Goal: Task Accomplishment & Management: Complete application form

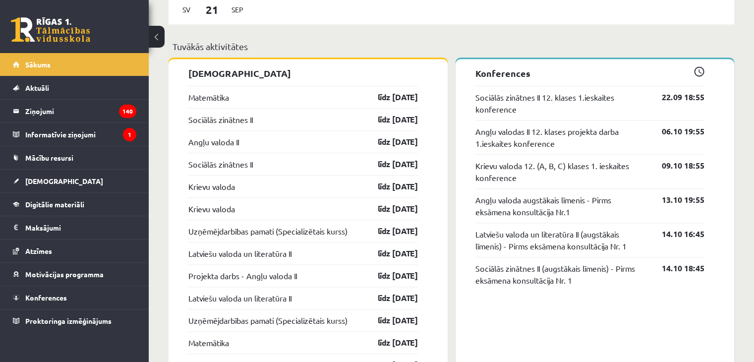
scroll to position [823, 0]
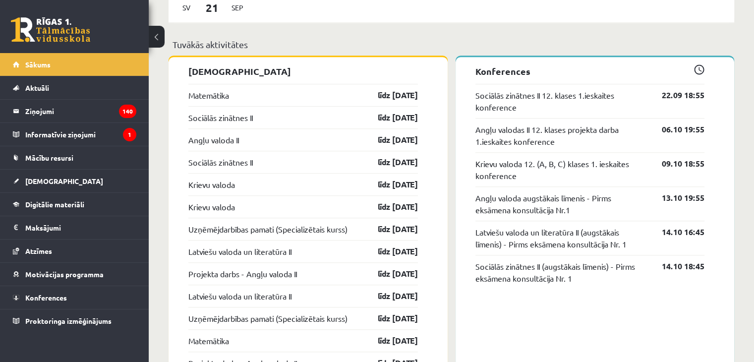
click at [209, 123] on link "Sociālās zinātnes II" at bounding box center [220, 118] width 64 height 12
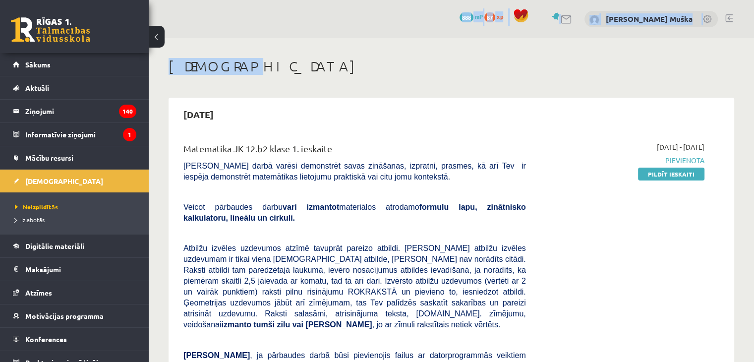
drag, startPoint x: 486, startPoint y: 19, endPoint x: 550, endPoint y: 63, distance: 77.4
click at [550, 63] on h1 "[DEMOGRAPHIC_DATA]" at bounding box center [450, 66] width 565 height 17
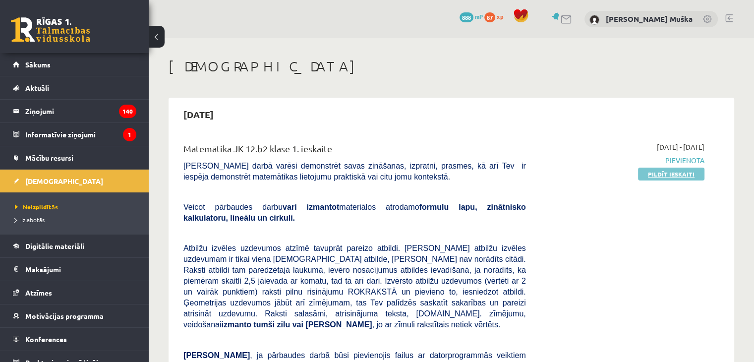
click at [666, 175] on link "Pildīt ieskaiti" at bounding box center [671, 174] width 66 height 13
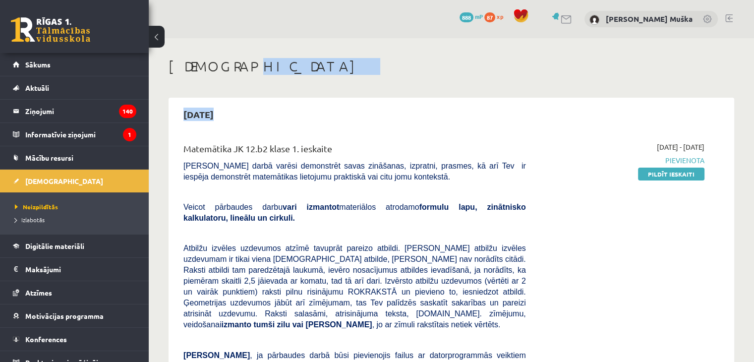
drag, startPoint x: 181, startPoint y: 146, endPoint x: 269, endPoint y: 62, distance: 121.3
click at [269, 62] on h1 "[DEMOGRAPHIC_DATA]" at bounding box center [450, 66] width 565 height 17
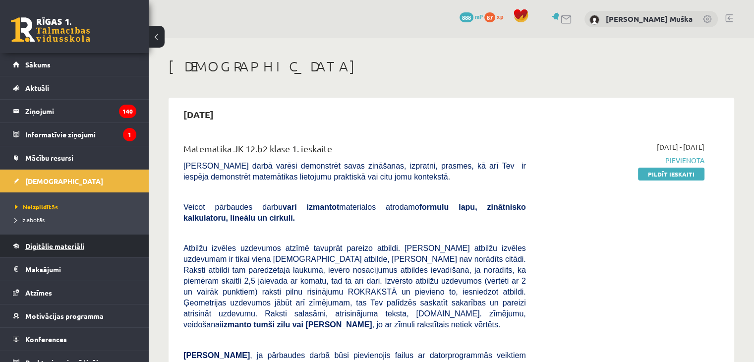
click at [42, 247] on span "Digitālie materiāli" at bounding box center [54, 245] width 59 height 9
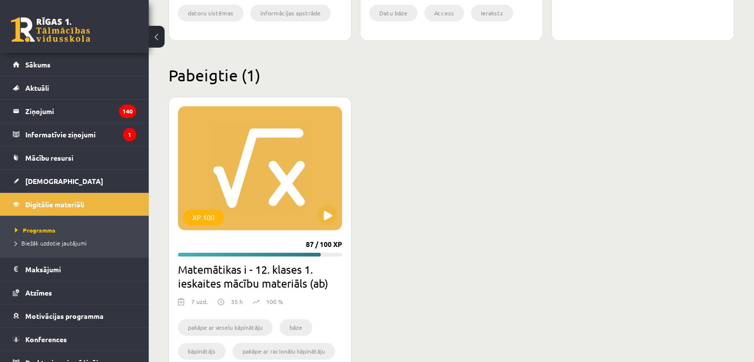
scroll to position [1235, 0]
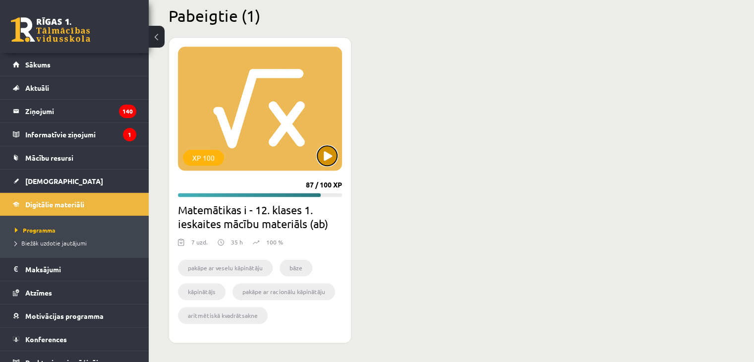
click at [324, 159] on button at bounding box center [327, 156] width 20 height 20
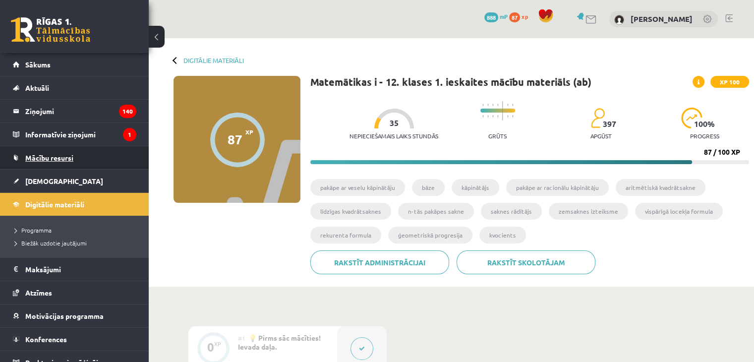
click at [44, 159] on span "Mācību resursi" at bounding box center [49, 157] width 48 height 9
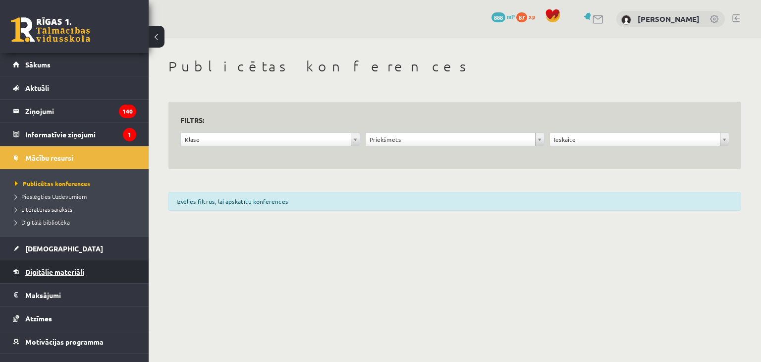
click at [71, 278] on link "Digitālie materiāli" at bounding box center [74, 271] width 123 height 23
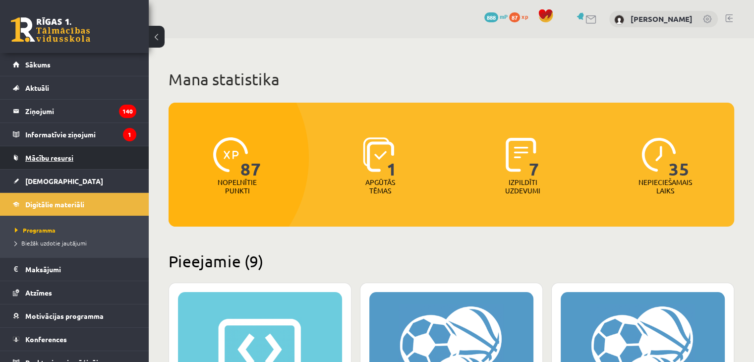
click at [76, 155] on link "Mācību resursi" at bounding box center [74, 157] width 123 height 23
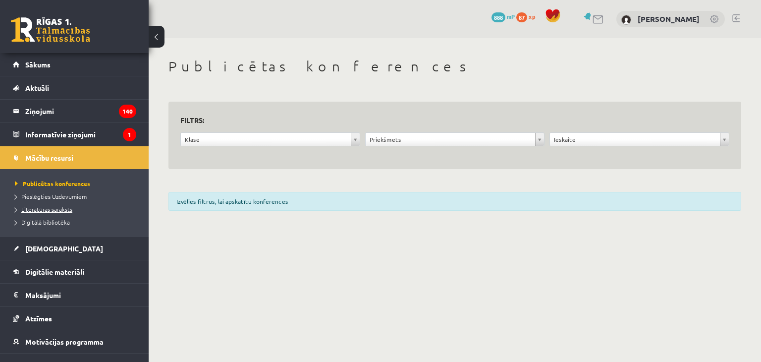
click at [57, 212] on link "Literatūras saraksts" at bounding box center [77, 209] width 124 height 9
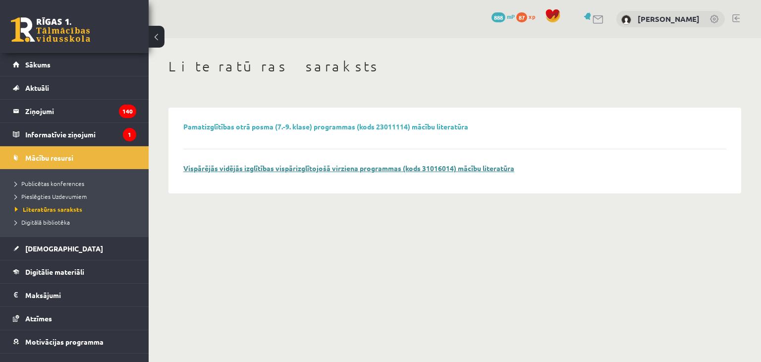
click at [195, 169] on link "Vispārējās vidējās izglītības vispārizglītojošā virziena programmas (kods 31016…" at bounding box center [348, 168] width 331 height 9
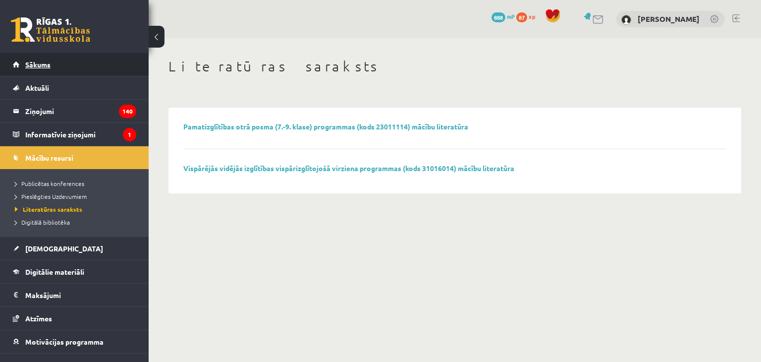
click at [56, 61] on link "Sākums" at bounding box center [74, 64] width 123 height 23
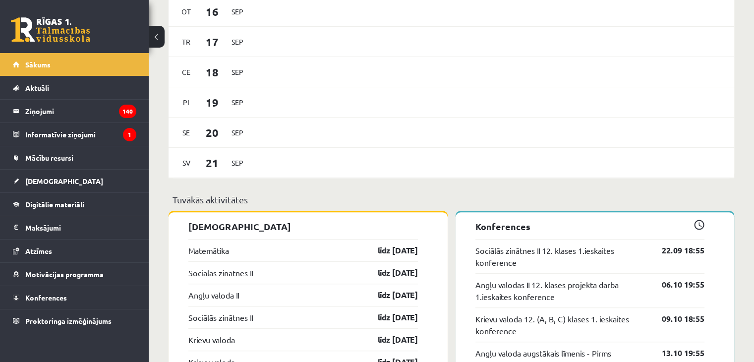
scroll to position [611, 0]
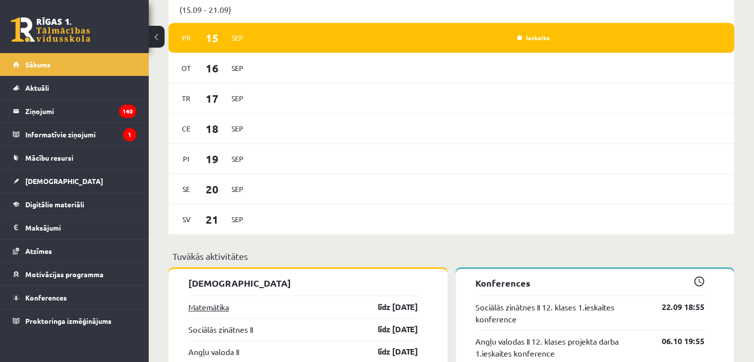
click at [211, 307] on link "Matemātika" at bounding box center [208, 307] width 41 height 12
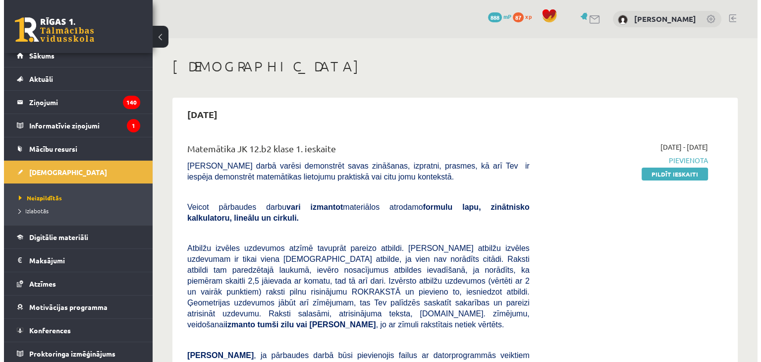
scroll to position [11, 0]
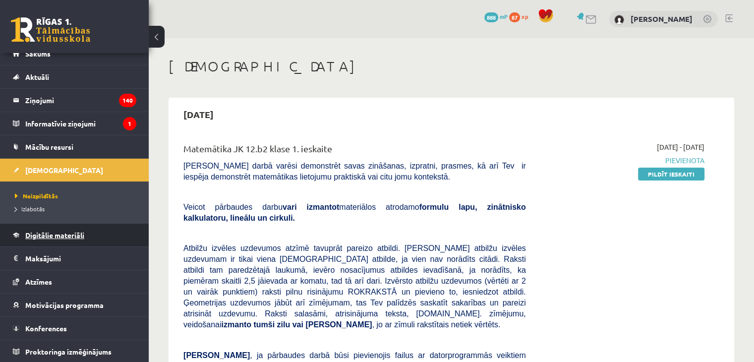
click at [38, 231] on span "Digitālie materiāli" at bounding box center [54, 234] width 59 height 9
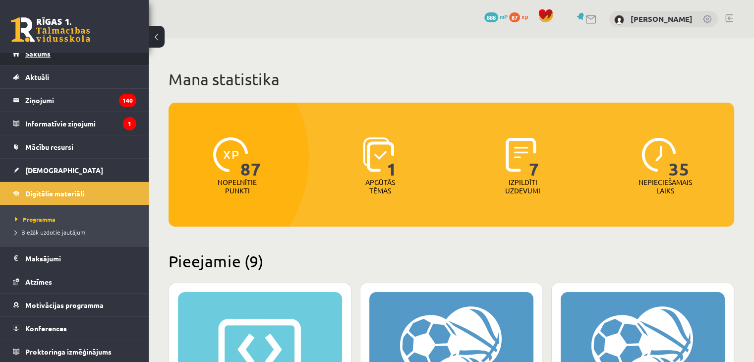
click at [56, 56] on link "Sākums" at bounding box center [74, 53] width 123 height 23
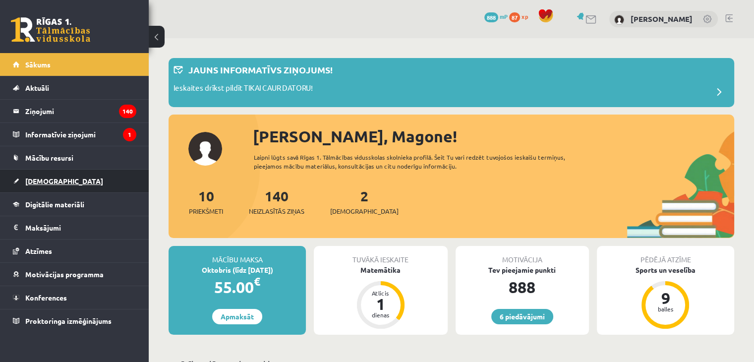
click at [55, 179] on link "[DEMOGRAPHIC_DATA]" at bounding box center [74, 180] width 123 height 23
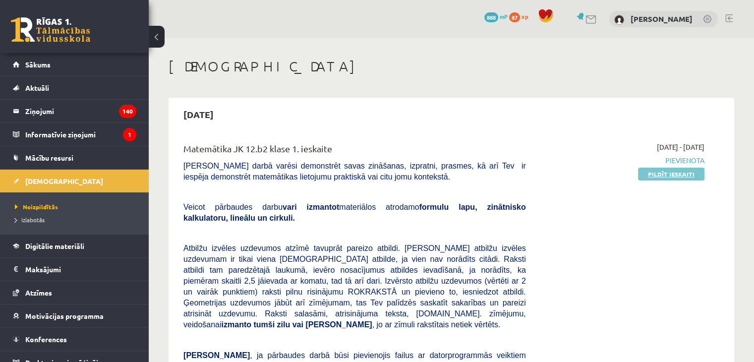
click at [657, 174] on link "Pildīt ieskaiti" at bounding box center [671, 174] width 66 height 13
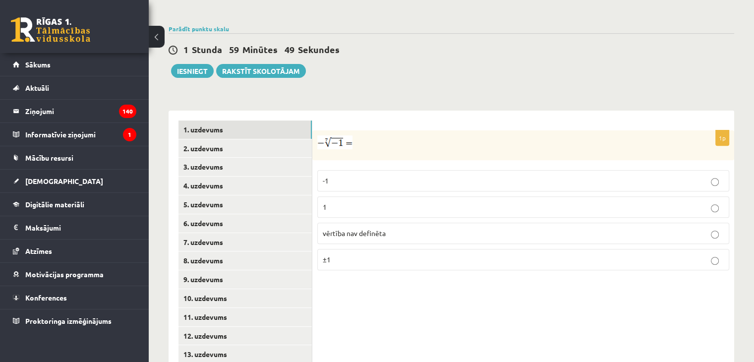
scroll to position [378, 0]
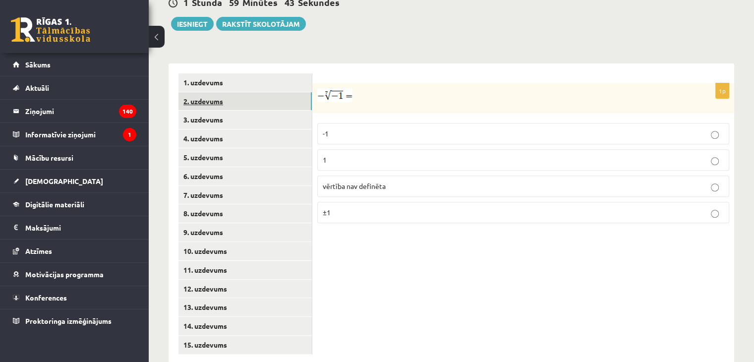
click at [198, 92] on link "2. uzdevums" at bounding box center [244, 101] width 133 height 18
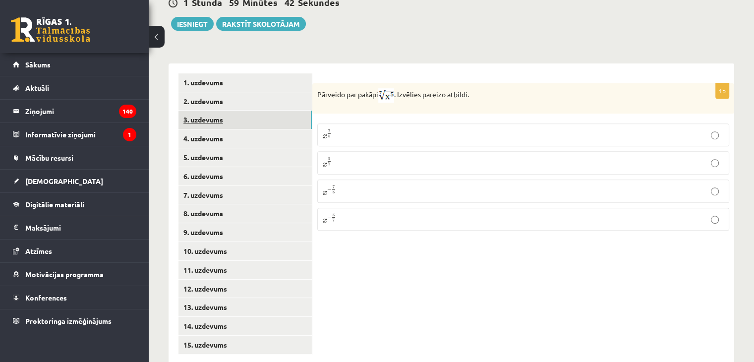
click at [199, 111] on link "3. uzdevums" at bounding box center [244, 120] width 133 height 18
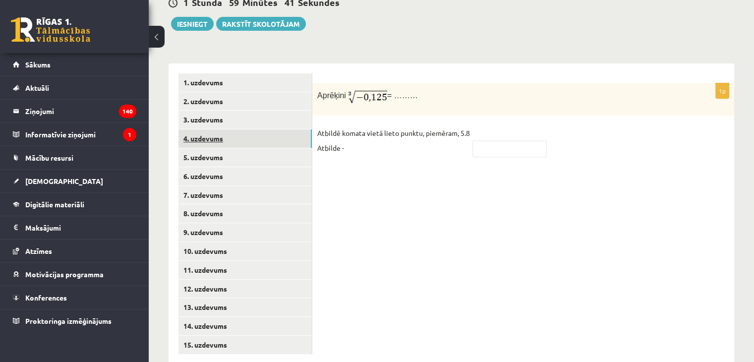
click at [196, 129] on link "4. uzdevums" at bounding box center [244, 138] width 133 height 18
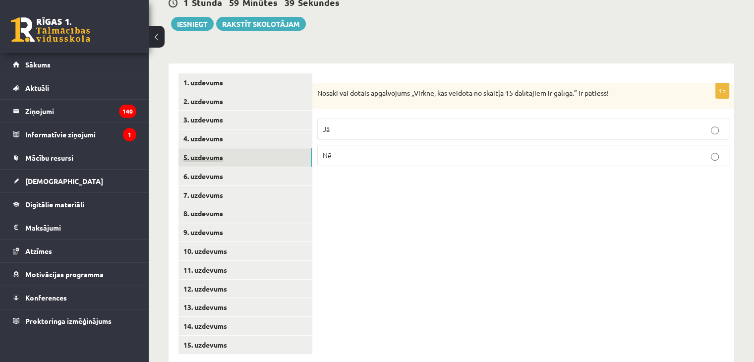
click at [199, 148] on link "5. uzdevums" at bounding box center [244, 157] width 133 height 18
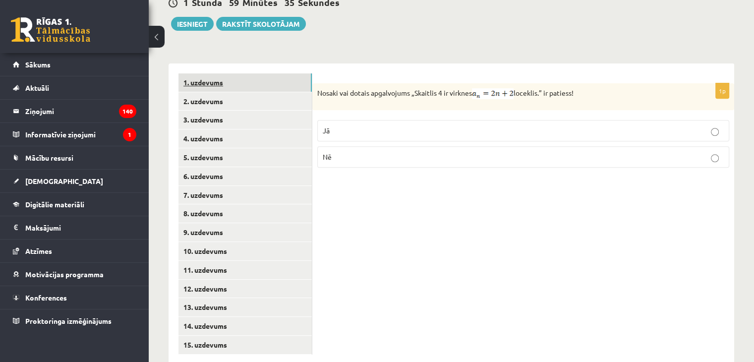
click at [199, 73] on link "1. uzdevums" at bounding box center [244, 82] width 133 height 18
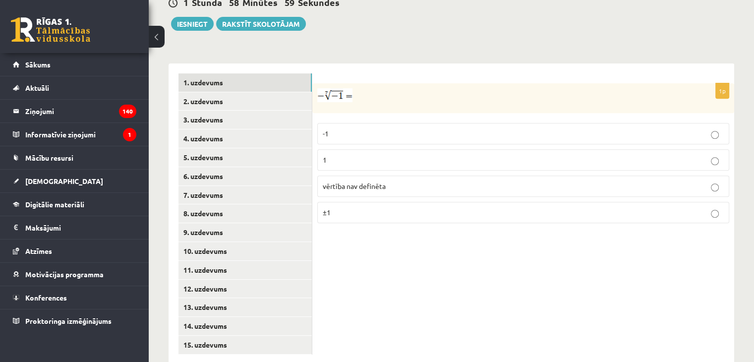
click at [338, 155] on p "1" at bounding box center [523, 160] width 401 height 10
click at [240, 92] on link "2. uzdevums" at bounding box center [244, 101] width 133 height 18
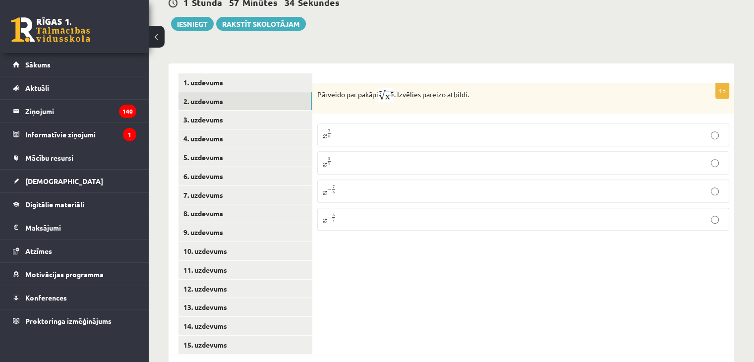
click at [358, 157] on p "x 5 7 x 5 7" at bounding box center [523, 163] width 401 height 12
click at [223, 111] on link "3. uzdevums" at bounding box center [244, 120] width 133 height 18
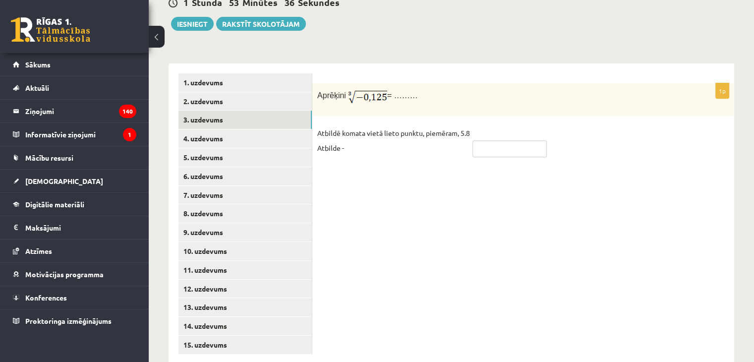
click at [492, 140] on input "text" at bounding box center [509, 148] width 74 height 17
type input "****"
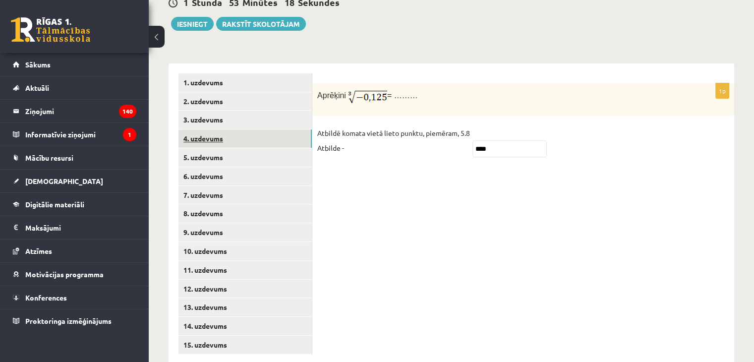
click at [217, 129] on link "4. uzdevums" at bounding box center [244, 138] width 133 height 18
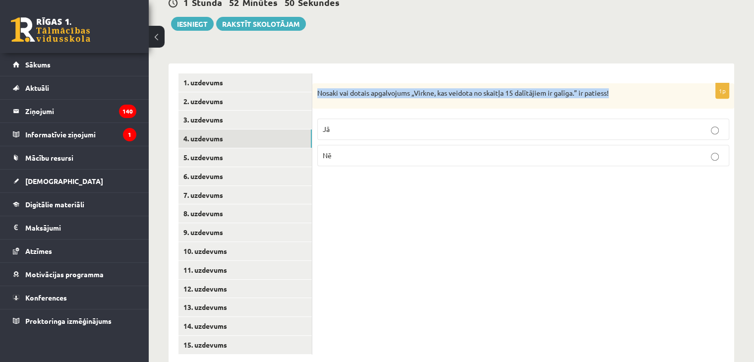
drag, startPoint x: 313, startPoint y: 70, endPoint x: 627, endPoint y: 74, distance: 314.2
click at [627, 83] on div "Nosaki vai dotais apgalvojums „Virkne, kas veidota no skaitļa 15 dalītājiem ir …" at bounding box center [523, 96] width 422 height 26
copy p "Nosaki vai dotais apgalvojums „Virkne, kas veidota no skaitļa 15 dalītājiem ir …"
click at [627, 88] on p "Nosaki vai dotais apgalvojums „Virkne, kas veidota no skaitļa 15 dalītājiem ir …" at bounding box center [498, 93] width 362 height 10
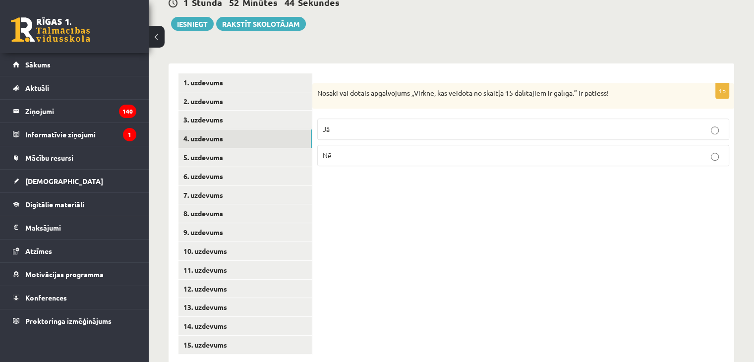
click at [597, 124] on p "Jā" at bounding box center [523, 129] width 401 height 10
click at [450, 150] on p "Nē" at bounding box center [523, 155] width 401 height 10
click at [381, 124] on p "Jā" at bounding box center [523, 129] width 401 height 10
click at [210, 148] on link "5. uzdevums" at bounding box center [244, 157] width 133 height 18
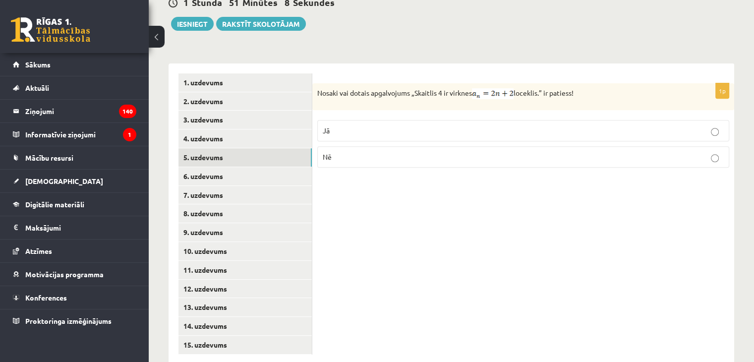
click at [359, 125] on p "Jā" at bounding box center [523, 130] width 401 height 10
drag, startPoint x: 317, startPoint y: 73, endPoint x: 592, endPoint y: 74, distance: 274.6
click at [592, 88] on p "Nosaki vai dotais apgalvojums „Skaitlis 4 ir virknes loceklis.” ir patiess!" at bounding box center [498, 93] width 362 height 11
copy p "Nosaki vai dotais apgalvojums „Skaitlis 4 ir virknes loceklis.” ir patiess!"
click at [414, 83] on div "Nosaki vai dotais apgalvojums „Skaitlis 4 ir virknes loceklis.” ir patiess!" at bounding box center [523, 96] width 422 height 27
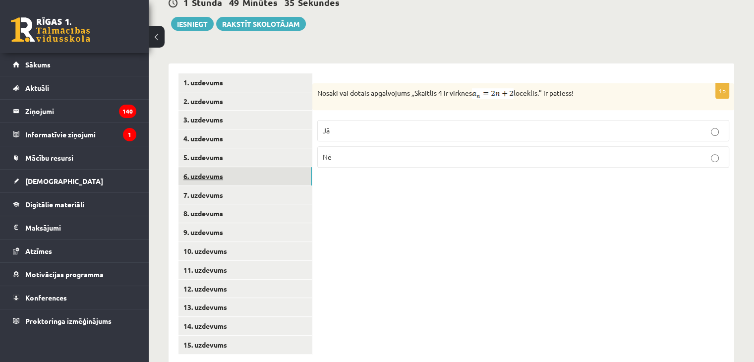
click at [201, 167] on link "6. uzdevums" at bounding box center [244, 176] width 133 height 18
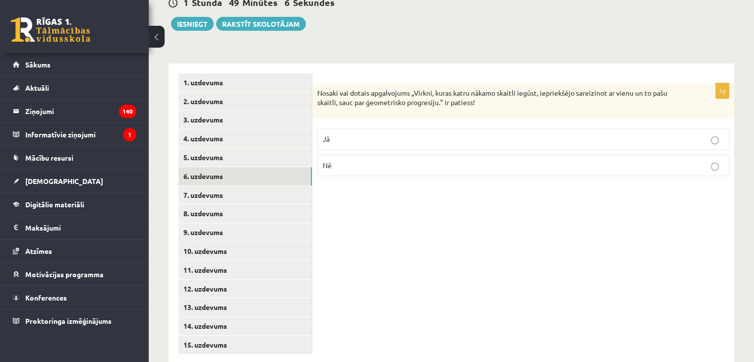
click at [367, 160] on p "Nē" at bounding box center [523, 165] width 401 height 10
click at [389, 128] on label "Jā" at bounding box center [523, 138] width 412 height 21
click at [268, 186] on link "7. uzdevums" at bounding box center [244, 195] width 133 height 18
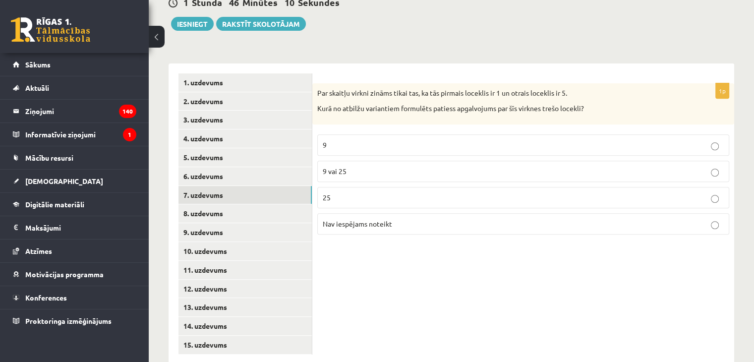
click at [357, 134] on label "9" at bounding box center [523, 144] width 412 height 21
click at [229, 204] on link "8. uzdevums" at bounding box center [244, 213] width 133 height 18
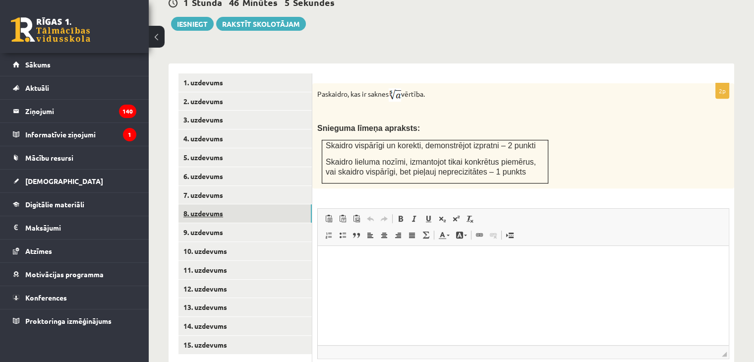
scroll to position [0, 0]
click at [211, 223] on link "9. uzdevums" at bounding box center [244, 232] width 133 height 18
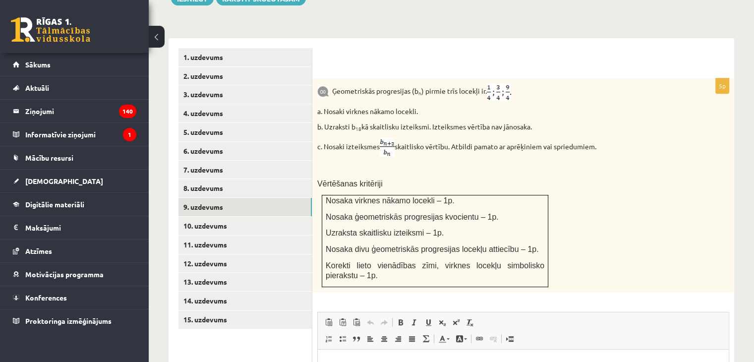
scroll to position [405, 0]
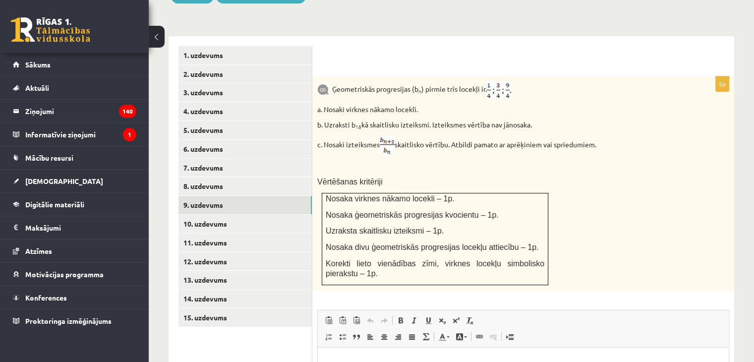
drag, startPoint x: 535, startPoint y: 102, endPoint x: 314, endPoint y: 92, distance: 221.7
click at [314, 92] on div "Ģeometriskās progresijas (b n ) pirmie trīs locekļi ir . a. Nosaki virknes nāka…" at bounding box center [523, 183] width 422 height 214
copy p "b. Uzraksti b 18 kā skaitlisku izteiksmi. Izteiksmes vērtība nav jānosaka."
click at [438, 46] on div at bounding box center [523, 56] width 402 height 20
click at [211, 215] on link "10. uzdevums" at bounding box center [244, 224] width 133 height 18
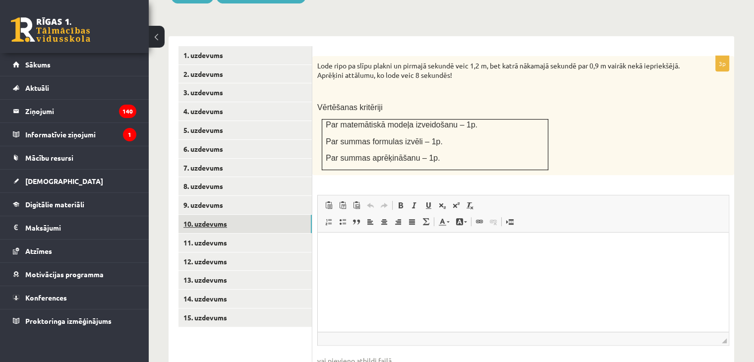
scroll to position [0, 0]
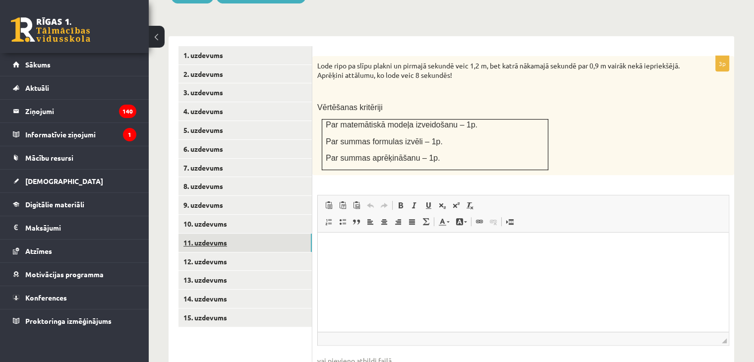
click at [189, 233] on link "11. uzdevums" at bounding box center [244, 242] width 133 height 18
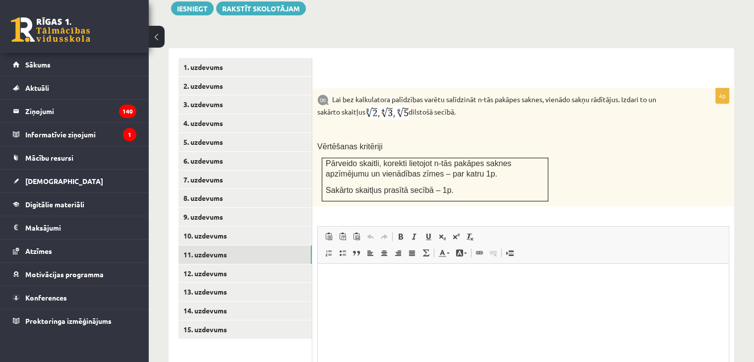
scroll to position [391, 0]
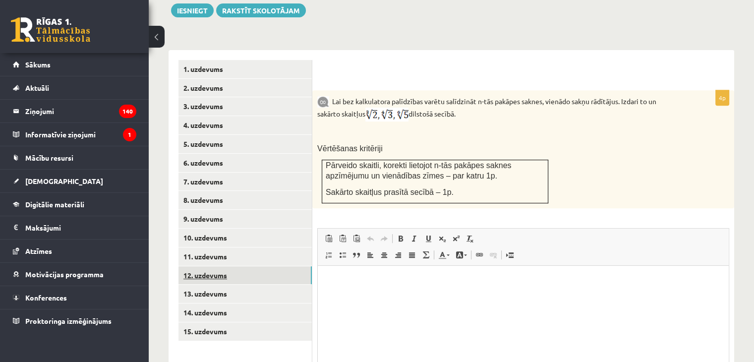
click at [229, 266] on link "12. uzdevums" at bounding box center [244, 275] width 133 height 18
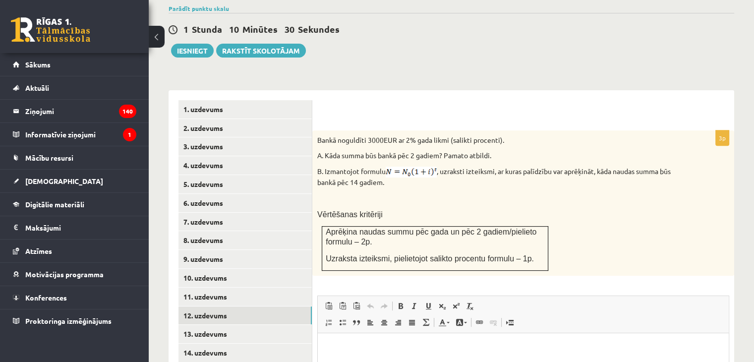
scroll to position [414, 0]
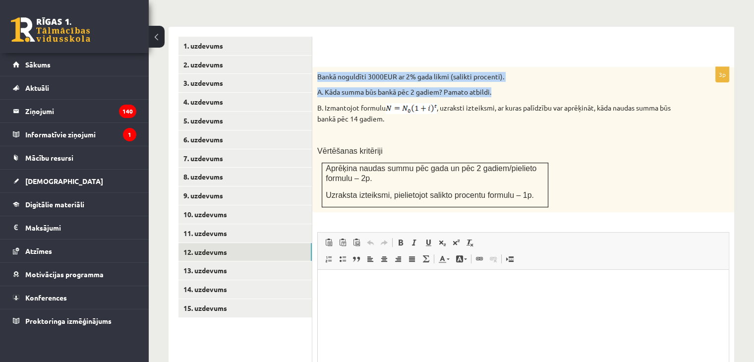
drag, startPoint x: 315, startPoint y: 51, endPoint x: 500, endPoint y: 64, distance: 184.8
click at [500, 67] on div "Bankā noguldīti 3000EUR ar 2% gada likmi (salikti procenti). A. Kāda summa būs …" at bounding box center [523, 139] width 422 height 145
copy div "Bankā noguldīti 3000EUR ar 2% gada likmi (salikti procenti). A. Kāda summa būs …"
click at [663, 235] on span "Paste Keyboard shortcut Ctrl+V Paste as plain text Keyboard shortcut Ctrl+Shift…" at bounding box center [523, 243] width 403 height 16
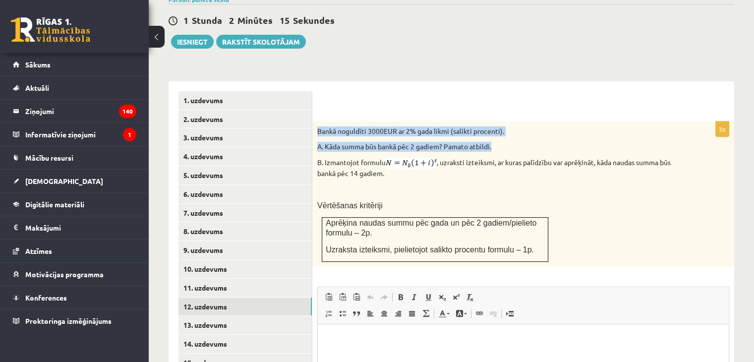
scroll to position [358, 0]
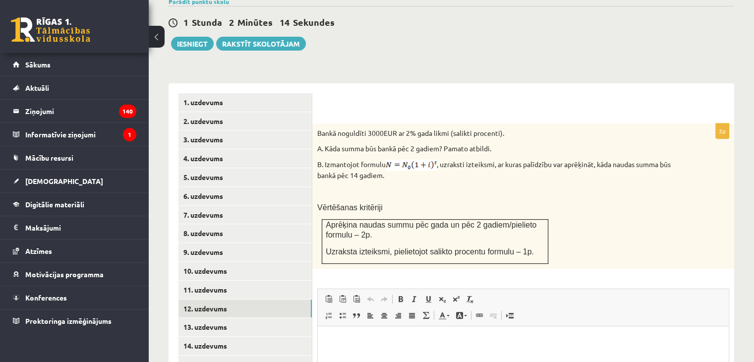
click at [631, 160] on p "B. Izmantojot formulu , uzraksti izteiksmi, ar kuras palīdzību var aprēķināt, k…" at bounding box center [498, 170] width 362 height 21
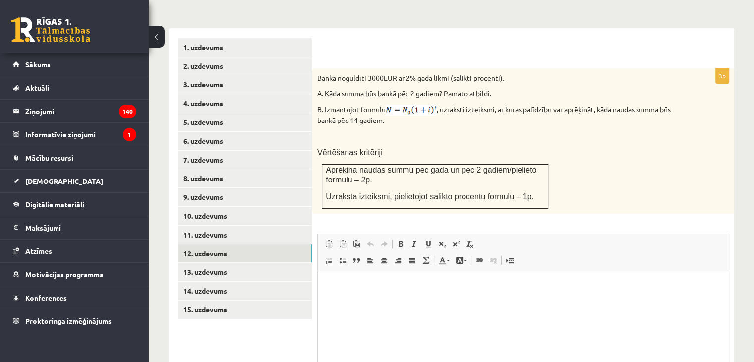
scroll to position [414, 0]
click at [214, 262] on link "13. uzdevums" at bounding box center [244, 271] width 133 height 18
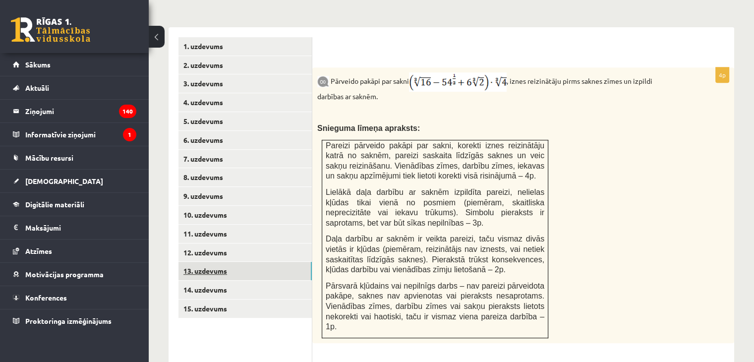
scroll to position [0, 0]
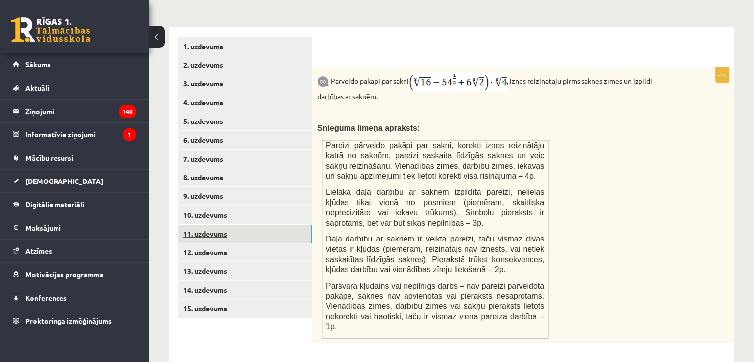
click at [218, 225] on link "11. uzdevums" at bounding box center [244, 234] width 133 height 18
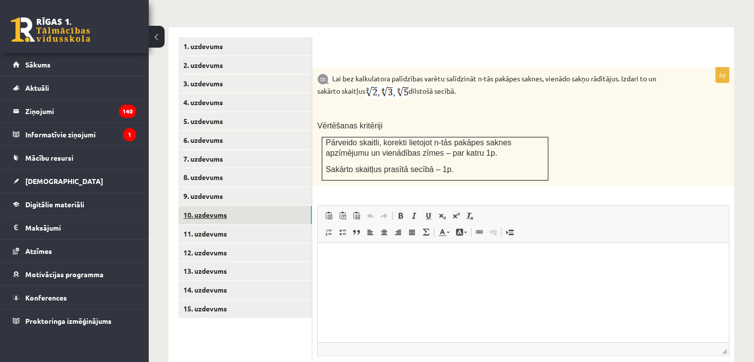
click at [198, 206] on link "10. uzdevums" at bounding box center [244, 215] width 133 height 18
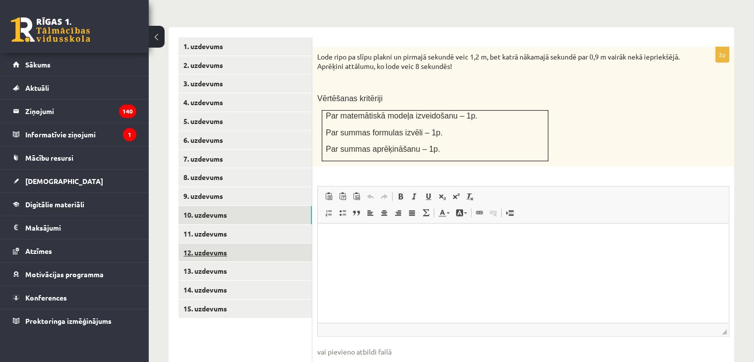
click at [204, 243] on link "12. uzdevums" at bounding box center [244, 252] width 133 height 18
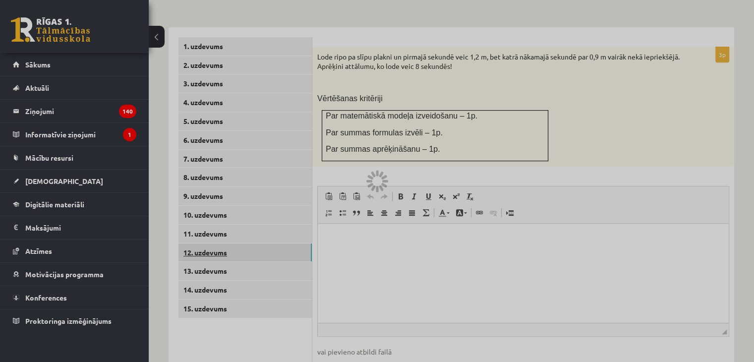
scroll to position [399, 0]
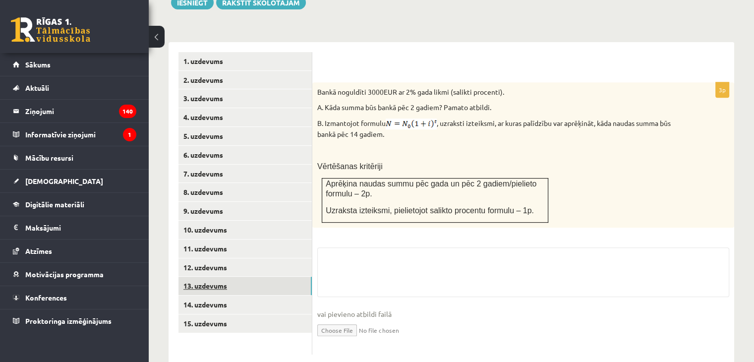
click at [214, 277] on link "13. uzdevums" at bounding box center [244, 286] width 133 height 18
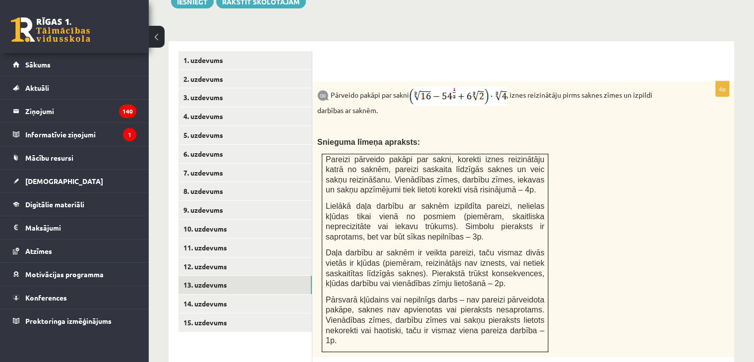
scroll to position [401, 0]
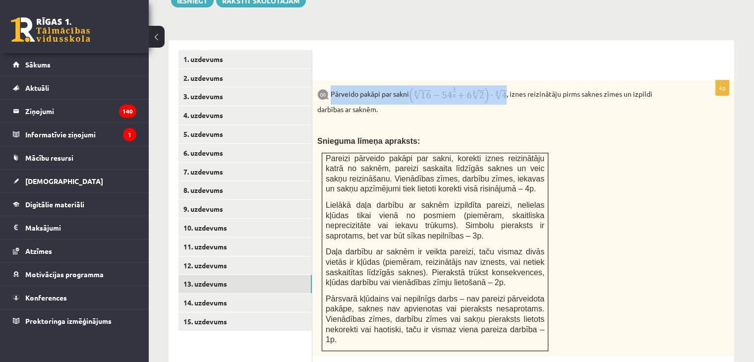
drag, startPoint x: 511, startPoint y: 72, endPoint x: 420, endPoint y: 70, distance: 91.7
click at [420, 85] on p "Pārveido pakāpi par sakni , iznes reizinātāju pirms saknes zīmes un izpildi dar…" at bounding box center [498, 99] width 362 height 29
copy p "Pārveido pakāpi par sakni"
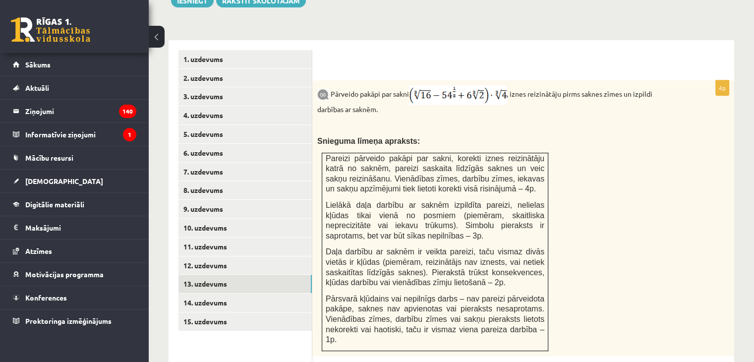
click at [441, 128] on div "Pārveido pakāpi par sakni , iznes reizinātāju pirms saknes zīmes un izpildi dar…" at bounding box center [523, 218] width 422 height 276
click at [264, 293] on link "14. uzdevums" at bounding box center [244, 302] width 133 height 18
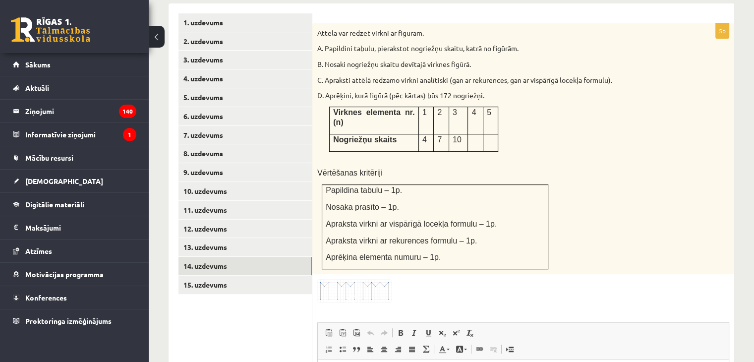
scroll to position [436, 0]
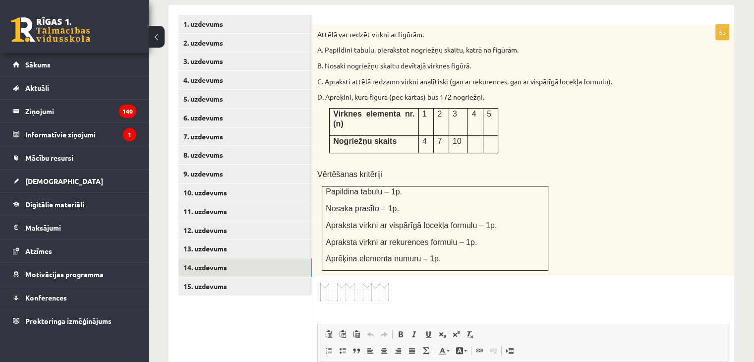
click at [344, 281] on img at bounding box center [354, 292] width 74 height 23
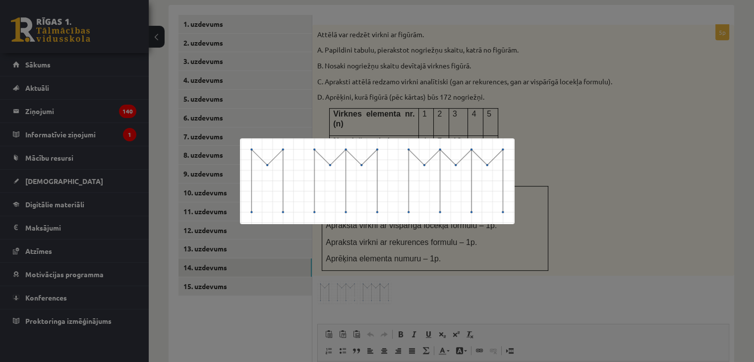
click at [553, 201] on div at bounding box center [377, 181] width 754 height 362
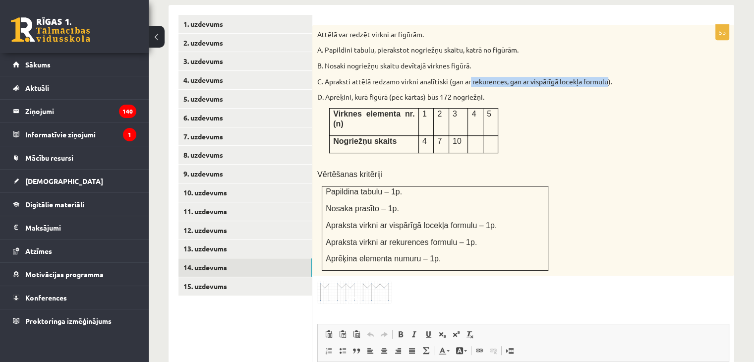
drag, startPoint x: 473, startPoint y: 59, endPoint x: 611, endPoint y: 62, distance: 138.3
click at [611, 77] on p "C. Apraksti attēlā redzamo virkni analītiski (gan ar rekurences, gan ar vispārī…" at bounding box center [498, 82] width 362 height 10
copy p "rekurences, gan ar vispārīgā locekļa formulu"
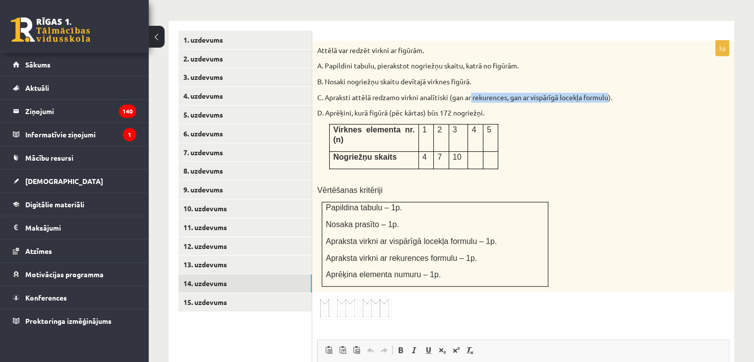
scroll to position [430, 0]
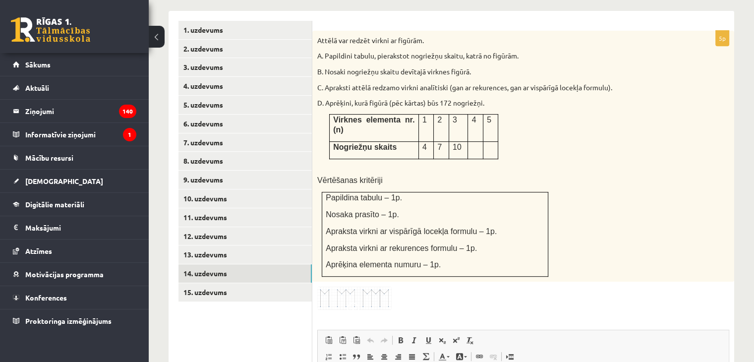
click at [705, 171] on div "Attēlā var redzēt virkni ar figūrām. A. Papildini tabulu, pierakstot nogriežņu …" at bounding box center [523, 156] width 422 height 251
drag, startPoint x: 324, startPoint y: 96, endPoint x: 501, endPoint y: 122, distance: 179.4
click at [501, 122] on div "Attēlā var redzēt virkni ar figūrām. A. Papildini tabulu, pierakstot nogriežņu …" at bounding box center [523, 156] width 422 height 251
copy div
click at [520, 192] on p "Papildina tabulu – 1p." at bounding box center [435, 197] width 219 height 10
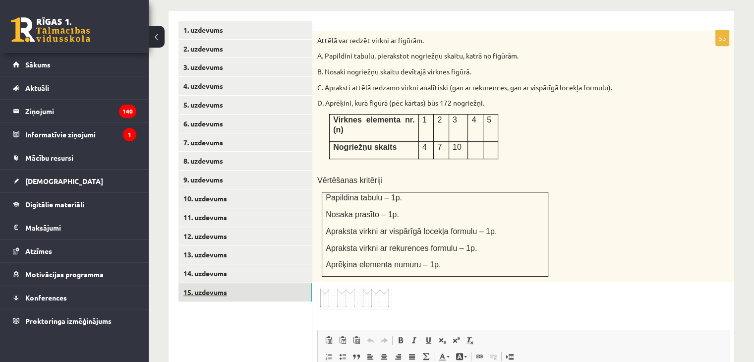
click at [288, 283] on link "15. uzdevums" at bounding box center [244, 292] width 133 height 18
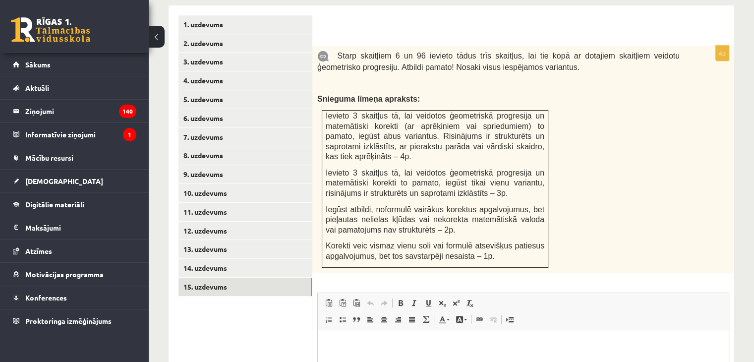
scroll to position [431, 0]
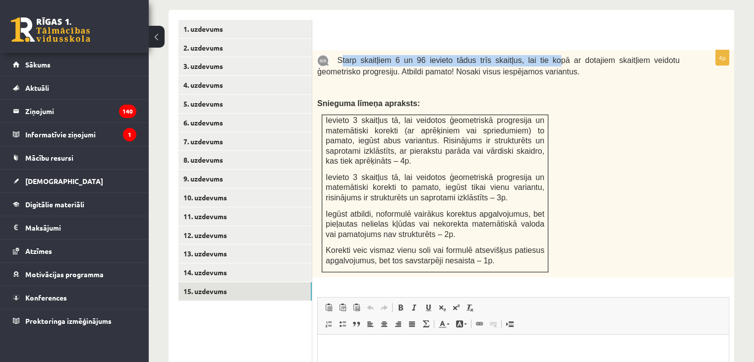
drag, startPoint x: 337, startPoint y: 36, endPoint x: 529, endPoint y: 43, distance: 192.4
click at [529, 55] on p "Starp skaitļiem 6 un 96 ievieto tādus trīs skaitļus, lai tie kopā ar dotajiem s…" at bounding box center [498, 66] width 362 height 22
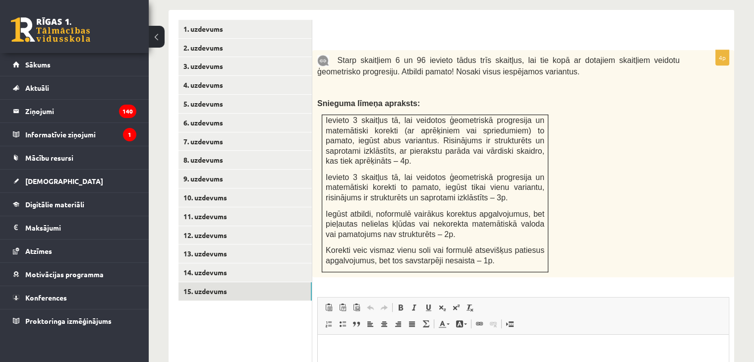
click at [527, 55] on p "Starp skaitļiem 6 un 96 ievieto tādus trīs skaitļus, lai tie kopā ar dotajiem s…" at bounding box center [498, 66] width 362 height 22
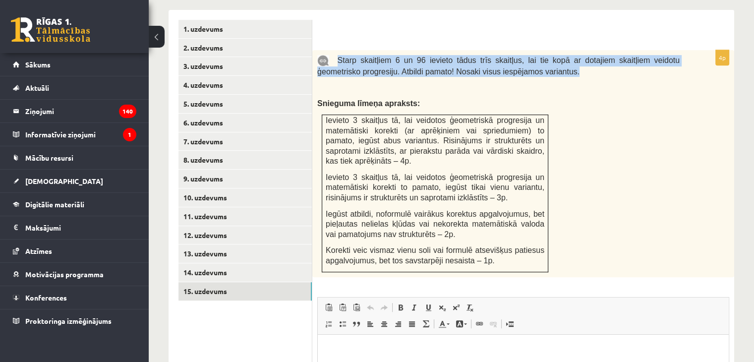
drag, startPoint x: 521, startPoint y: 51, endPoint x: 336, endPoint y: 32, distance: 186.3
click at [336, 55] on p "Starp skaitļiem 6 un 96 ievieto tādus trīs skaitļus, lai tie kopā ar dotajiem s…" at bounding box center [498, 66] width 362 height 22
copy span "Starp skaitļiem 6 un 96 ievieto tādus trīs skaitļus, lai tie kopā ar dotajiem s…"
click at [207, 169] on link "9. uzdevums" at bounding box center [244, 178] width 133 height 18
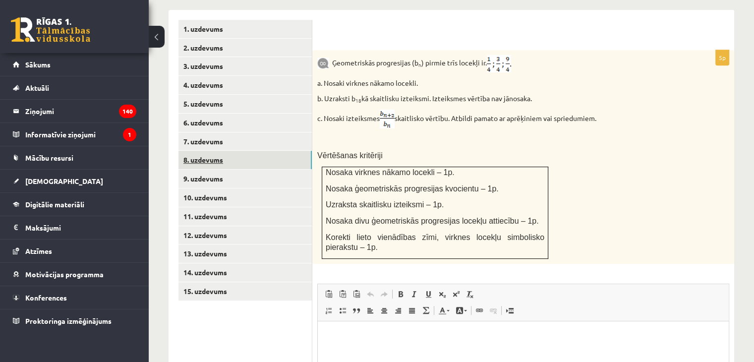
click at [208, 151] on link "8. uzdevums" at bounding box center [244, 160] width 133 height 18
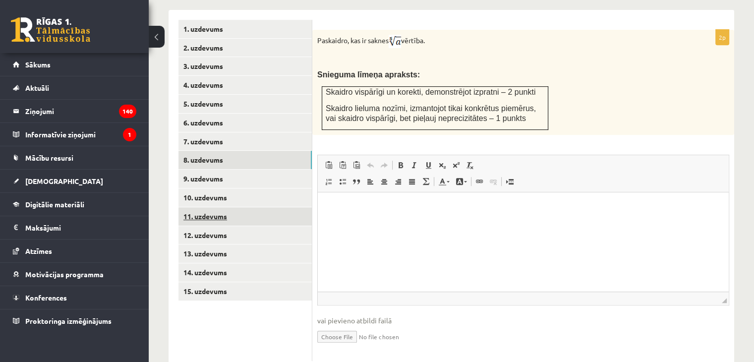
scroll to position [0, 0]
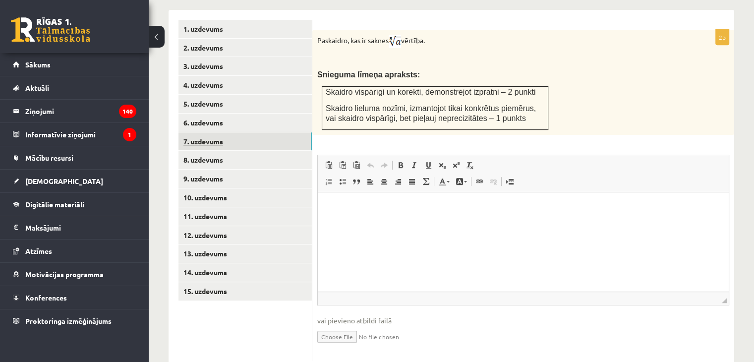
click at [199, 132] on link "7. uzdevums" at bounding box center [244, 141] width 133 height 18
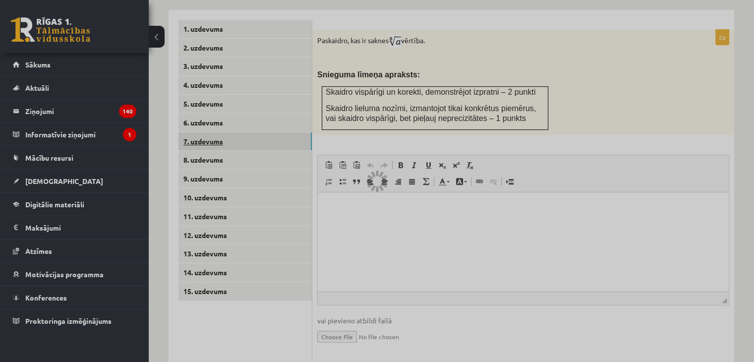
scroll to position [378, 0]
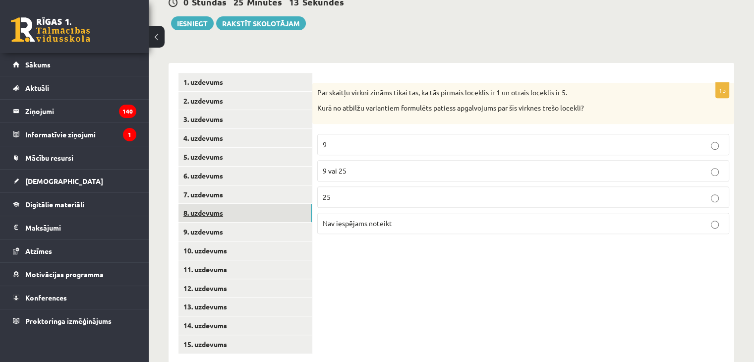
click at [202, 204] on link "8. uzdevums" at bounding box center [244, 213] width 133 height 18
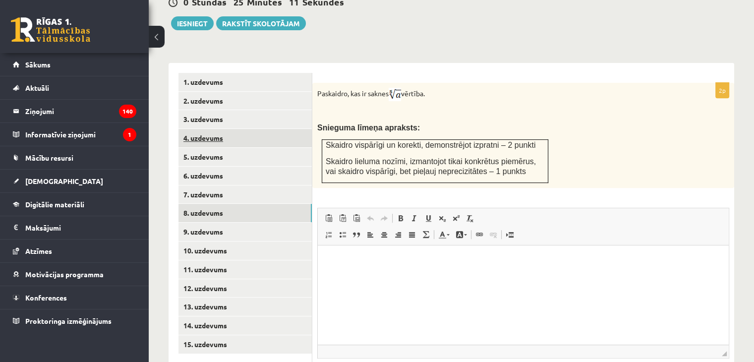
scroll to position [0, 0]
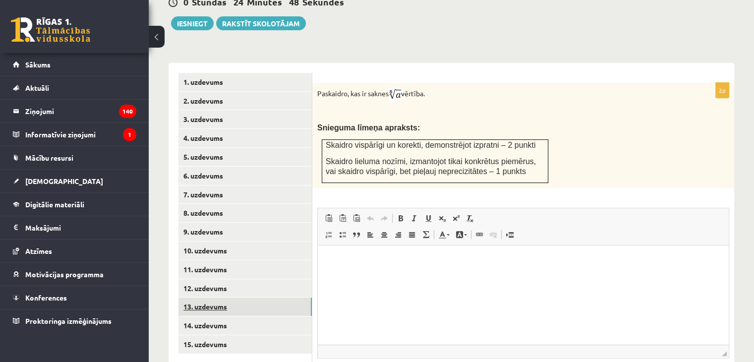
click at [188, 297] on link "13. uzdevums" at bounding box center [244, 306] width 133 height 18
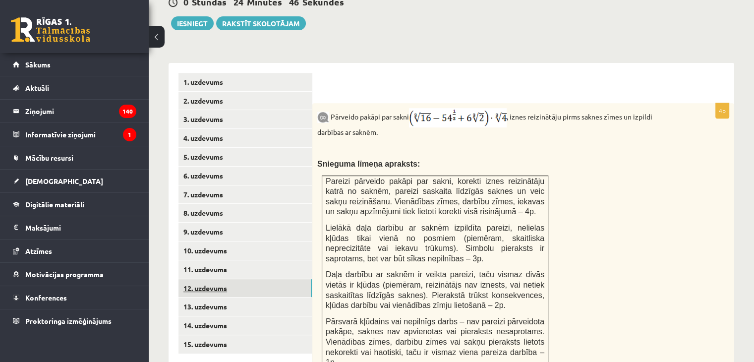
click at [197, 279] on link "12. uzdevums" at bounding box center [244, 288] width 133 height 18
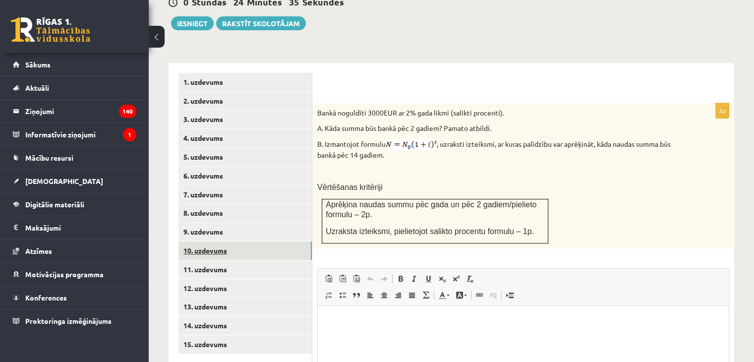
click at [212, 241] on link "10. uzdevums" at bounding box center [244, 250] width 133 height 18
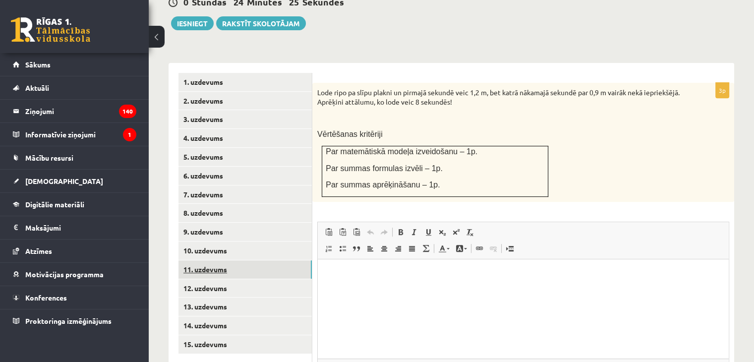
click at [194, 260] on link "11. uzdevums" at bounding box center [244, 269] width 133 height 18
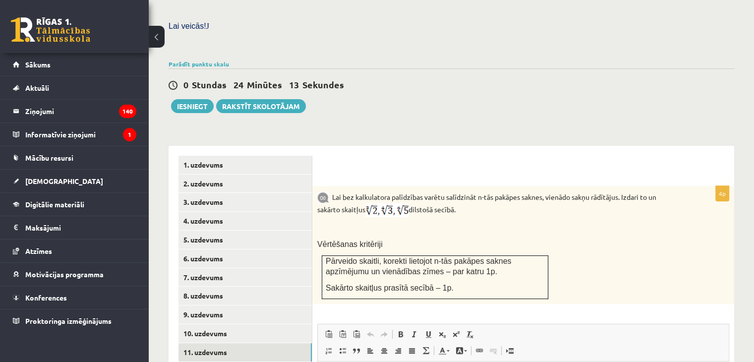
scroll to position [288, 0]
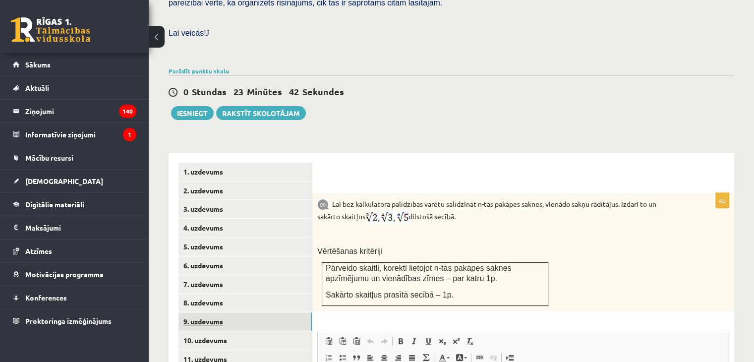
click at [196, 312] on link "9. uzdevums" at bounding box center [244, 321] width 133 height 18
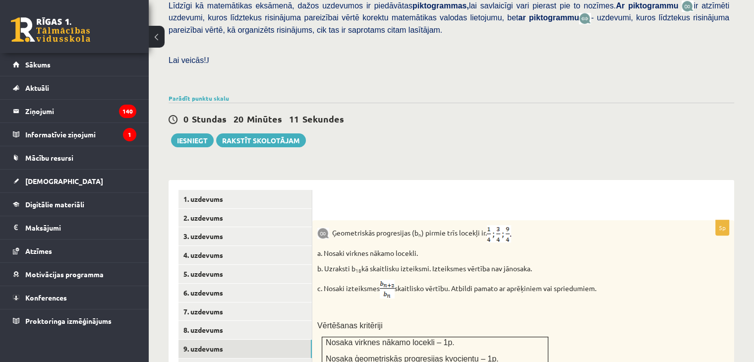
scroll to position [247, 0]
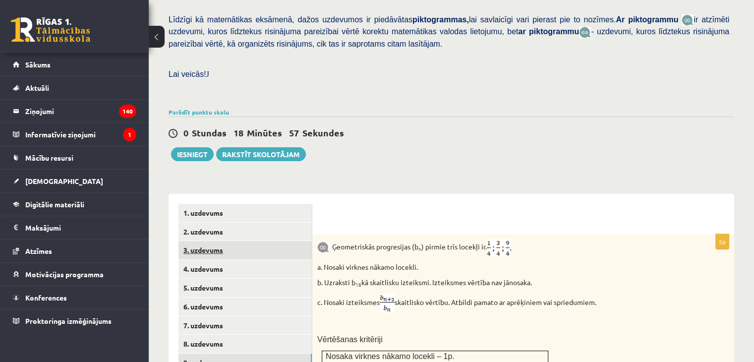
click at [274, 241] on link "3. uzdevums" at bounding box center [244, 250] width 133 height 18
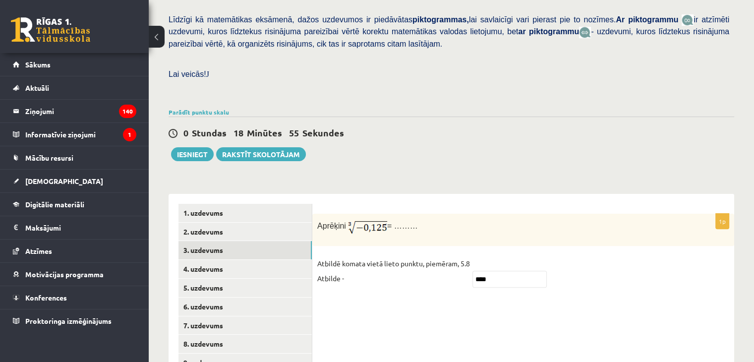
scroll to position [318, 0]
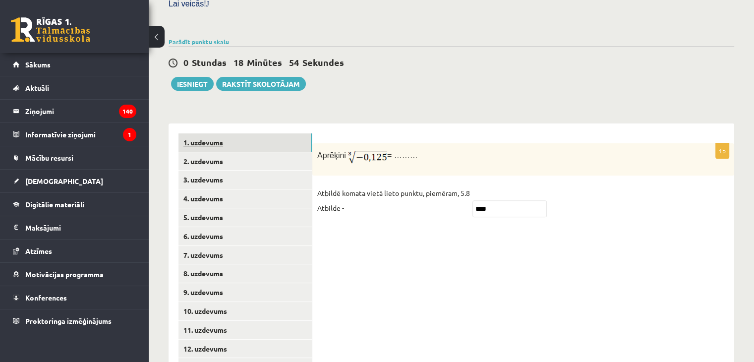
click at [227, 133] on link "1. uzdevums" at bounding box center [244, 142] width 133 height 18
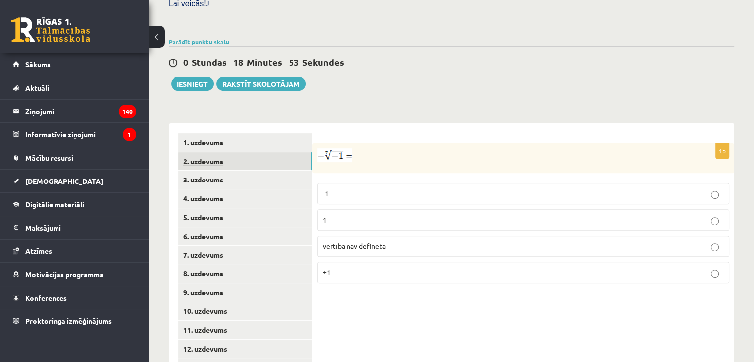
click at [228, 152] on link "2. uzdevums" at bounding box center [244, 161] width 133 height 18
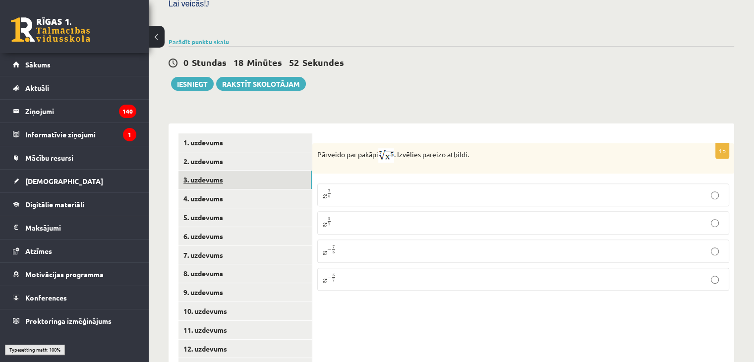
click at [232, 170] on link "3. uzdevums" at bounding box center [244, 179] width 133 height 18
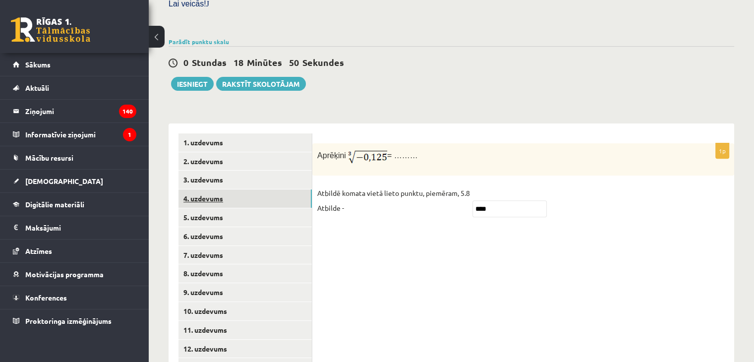
click at [239, 189] on link "4. uzdevums" at bounding box center [244, 198] width 133 height 18
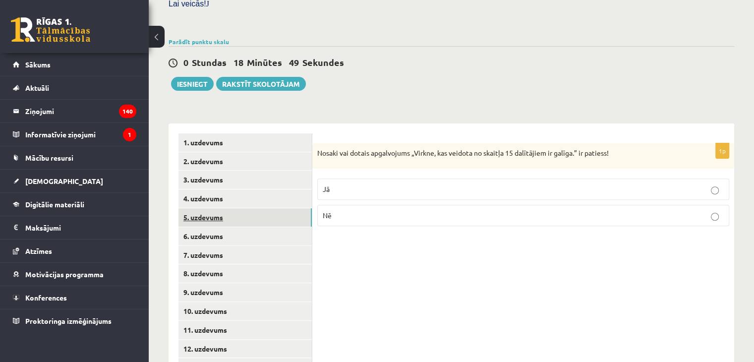
click at [242, 208] on link "5. uzdevums" at bounding box center [244, 217] width 133 height 18
click at [247, 208] on link "5. uzdevums" at bounding box center [244, 217] width 133 height 18
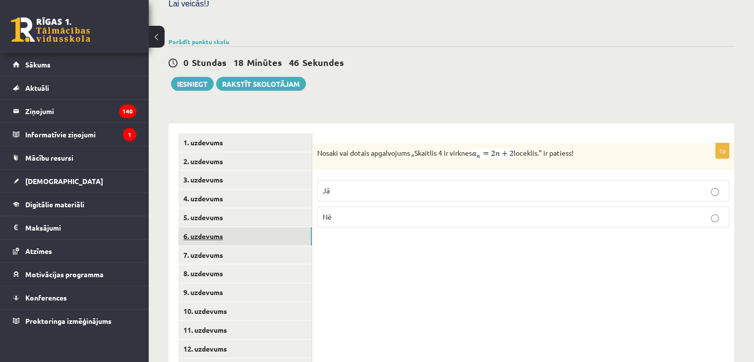
click at [251, 227] on link "6. uzdevums" at bounding box center [244, 236] width 133 height 18
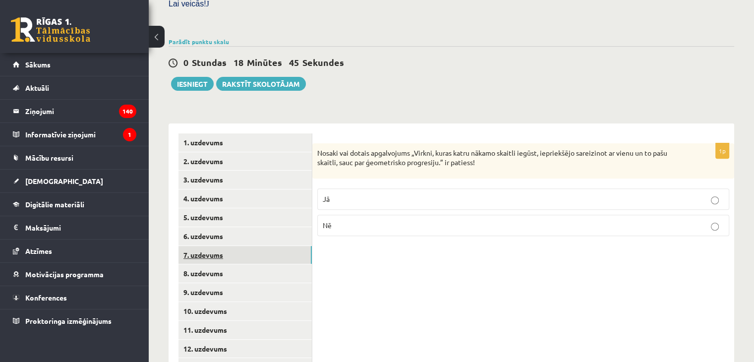
click at [252, 246] on link "7. uzdevums" at bounding box center [244, 255] width 133 height 18
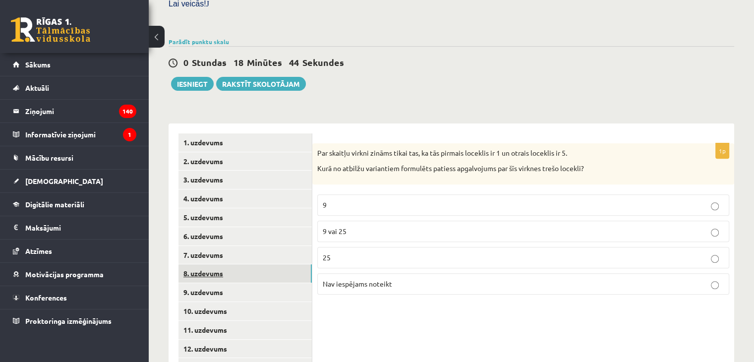
click at [251, 264] on link "8. uzdevums" at bounding box center [244, 273] width 133 height 18
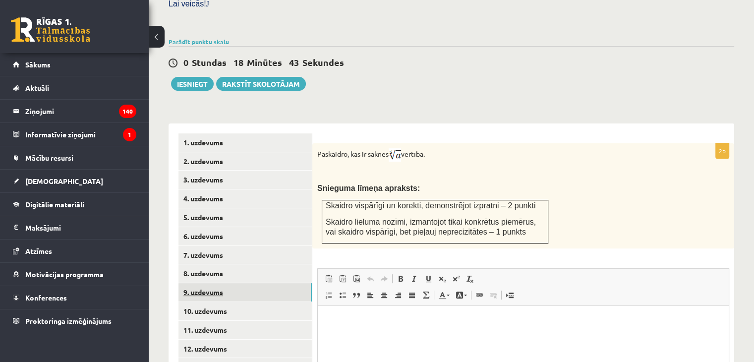
scroll to position [0, 0]
click at [251, 283] on link "9. uzdevums" at bounding box center [244, 292] width 133 height 18
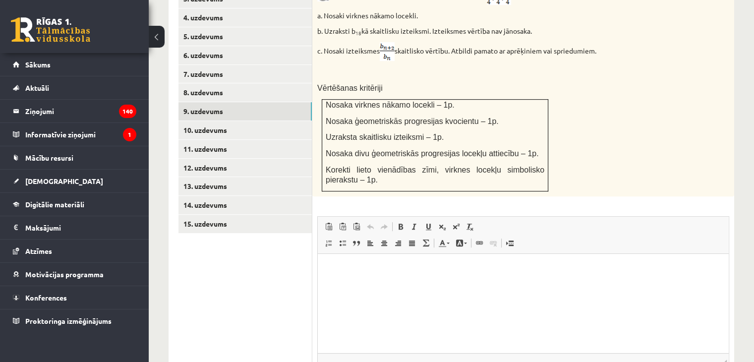
scroll to position [565, 0]
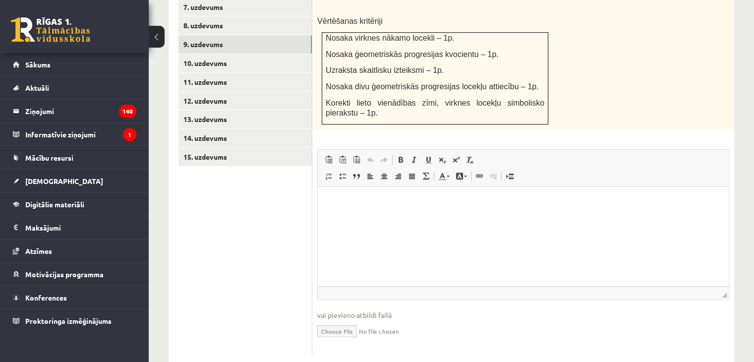
click at [329, 320] on input "file" at bounding box center [523, 330] width 412 height 20
type input "**********"
click at [343, 203] on p "Editor, wiswyg-editor-user-answer-47024860646440" at bounding box center [523, 201] width 391 height 10
click at [330, 340] on link "Iesniegtā atbilde" at bounding box center [343, 345] width 53 height 10
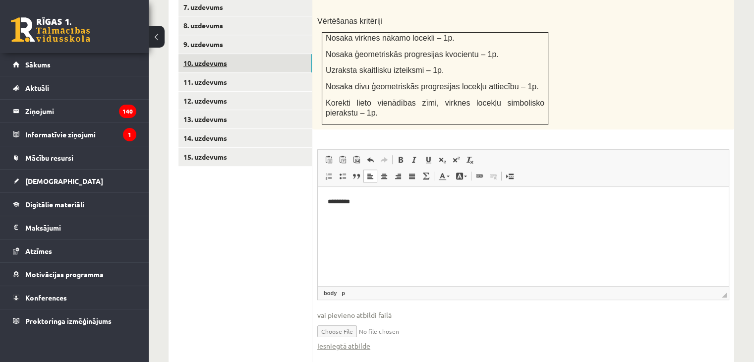
click at [230, 54] on link "10. uzdevums" at bounding box center [244, 63] width 133 height 18
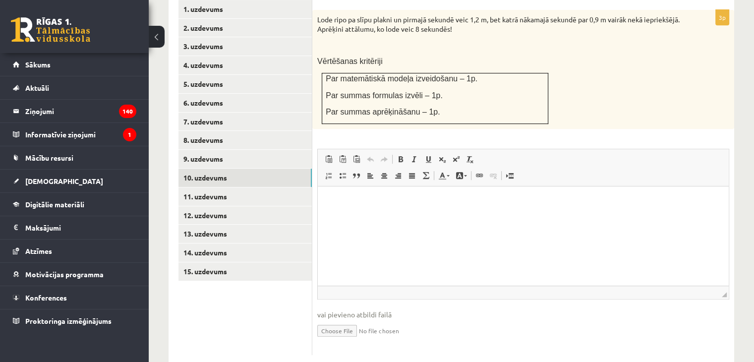
scroll to position [0, 0]
drag, startPoint x: 335, startPoint y: 317, endPoint x: 329, endPoint y: 314, distance: 6.2
click at [329, 314] on fieldset "Rich Text Editor, wiswyg-editor-user-answer-47024901280020 Editor toolbars Past…" at bounding box center [523, 249] width 412 height 201
click at [329, 320] on input "file" at bounding box center [523, 330] width 412 height 20
type input "**********"
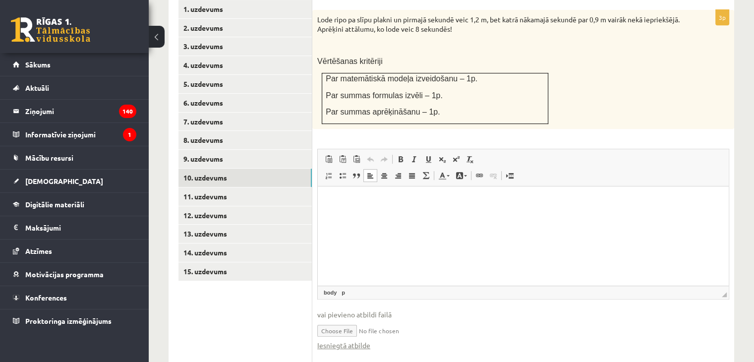
click at [338, 200] on p "Editor, wiswyg-editor-user-answer-47024901280020" at bounding box center [523, 201] width 391 height 10
click at [333, 340] on link "Iesniegtā atbilde" at bounding box center [343, 345] width 53 height 10
click at [225, 187] on link "11. uzdevums" at bounding box center [244, 196] width 133 height 18
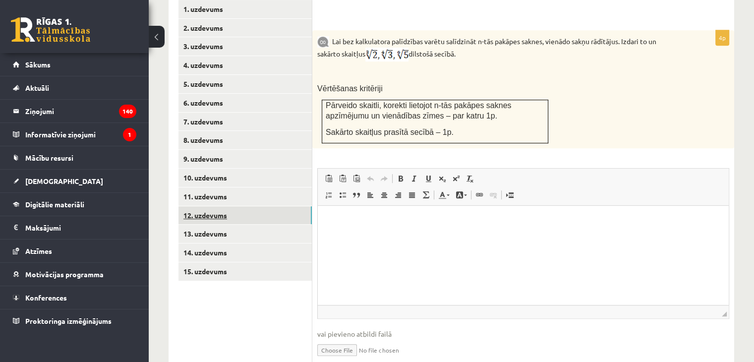
click at [207, 206] on link "12. uzdevums" at bounding box center [244, 215] width 133 height 18
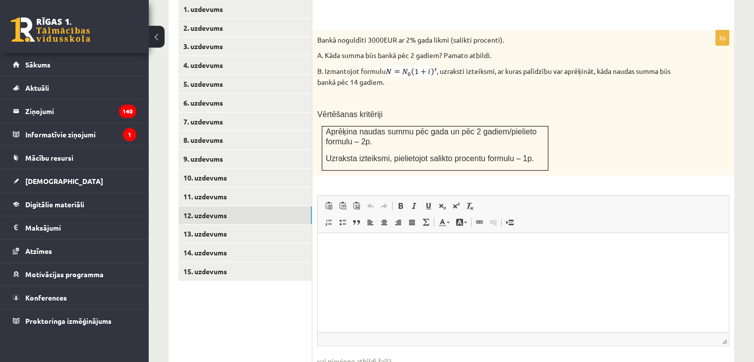
type input "**********"
click at [344, 249] on p "Editor, wiswyg-editor-user-answer-47024778402380" at bounding box center [523, 248] width 391 height 10
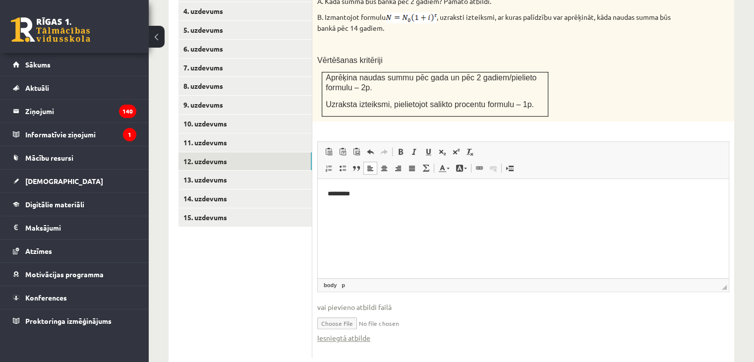
scroll to position [507, 0]
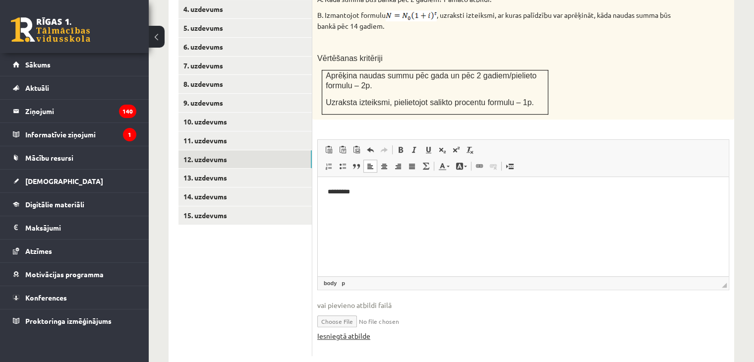
click at [338, 331] on link "Iesniegtā atbilde" at bounding box center [343, 336] width 53 height 10
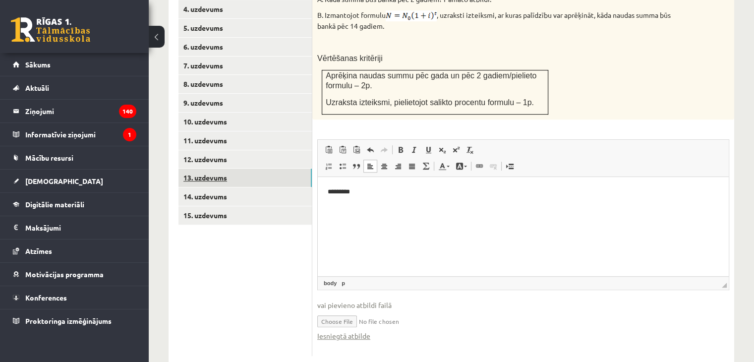
click at [208, 168] on link "13. uzdevums" at bounding box center [244, 177] width 133 height 18
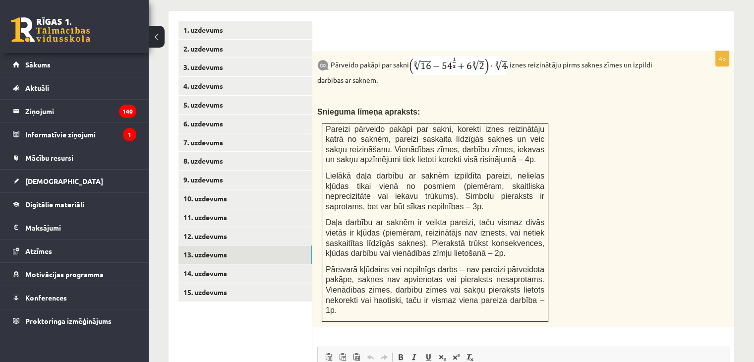
scroll to position [447, 0]
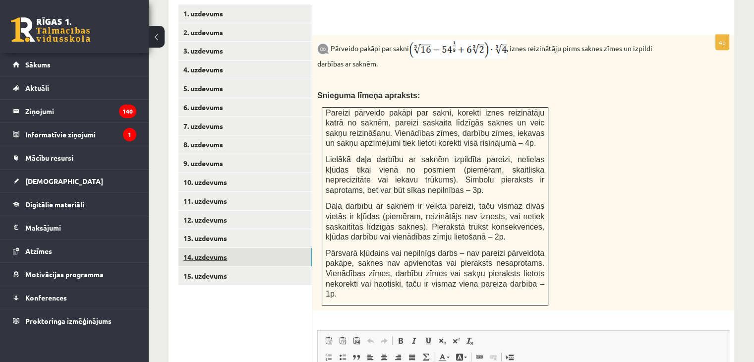
click at [227, 248] on link "14. uzdevums" at bounding box center [244, 257] width 133 height 18
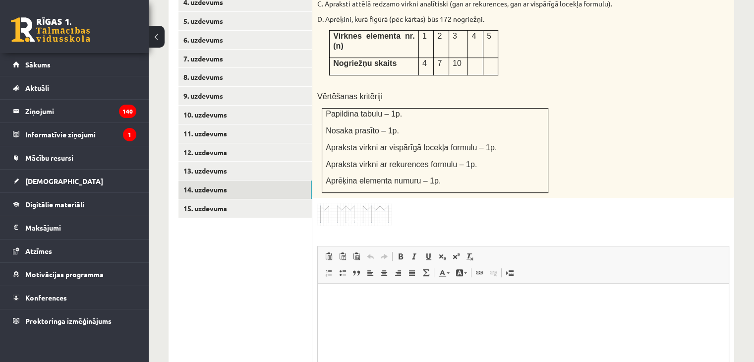
scroll to position [601, 0]
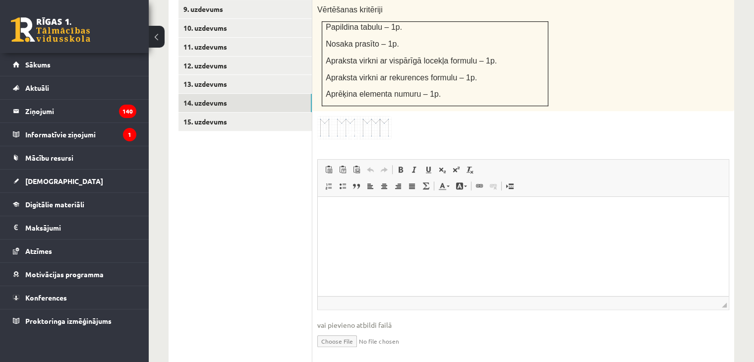
click at [337, 330] on input "file" at bounding box center [523, 340] width 412 height 20
type input "**********"
click at [367, 227] on html at bounding box center [523, 212] width 411 height 30
click at [346, 350] on link "Iesniegtā atbilde" at bounding box center [343, 355] width 53 height 10
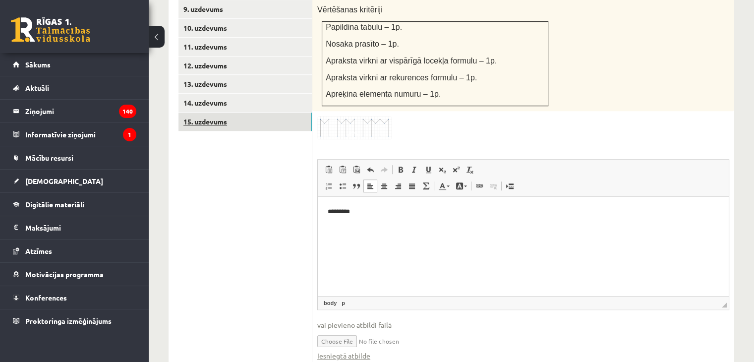
click at [217, 112] on link "15. uzdevums" at bounding box center [244, 121] width 133 height 18
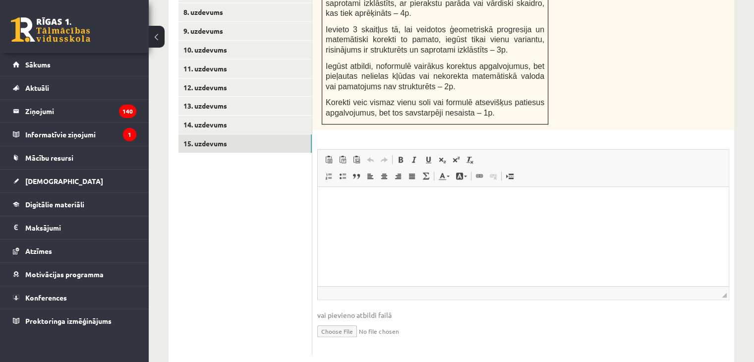
scroll to position [0, 0]
click at [337, 320] on input "file" at bounding box center [523, 330] width 412 height 20
type input "**********"
click at [353, 202] on p "Editor, wiswyg-editor-user-answer-47024922912560" at bounding box center [523, 201] width 391 height 10
click at [337, 340] on link "Iesniegtā atbilde" at bounding box center [343, 345] width 53 height 10
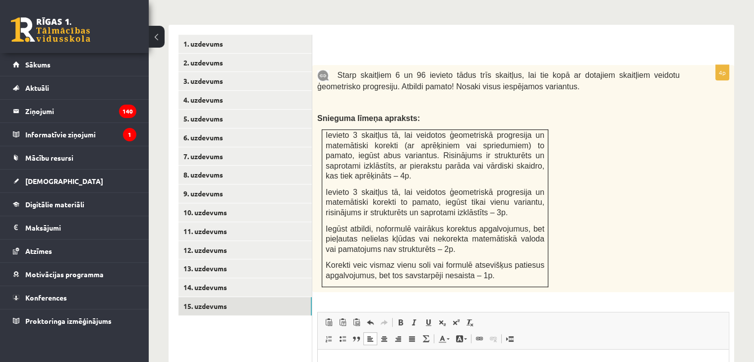
scroll to position [417, 0]
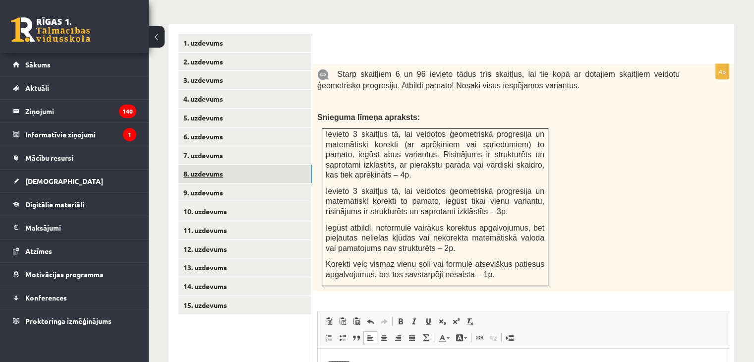
click at [192, 165] on link "8. uzdevums" at bounding box center [244, 174] width 133 height 18
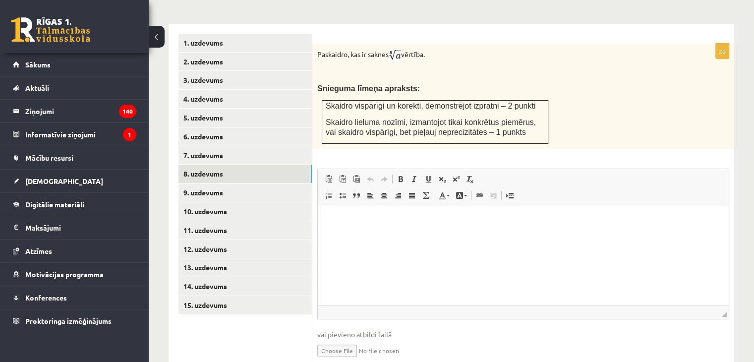
scroll to position [0, 0]
click at [344, 226] on html at bounding box center [523, 221] width 411 height 30
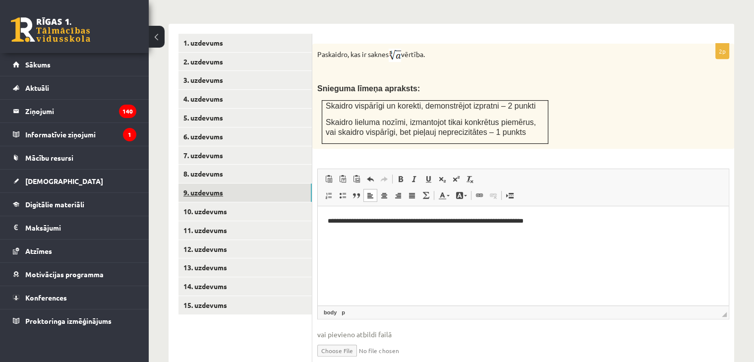
click at [235, 183] on link "9. uzdevums" at bounding box center [244, 192] width 133 height 18
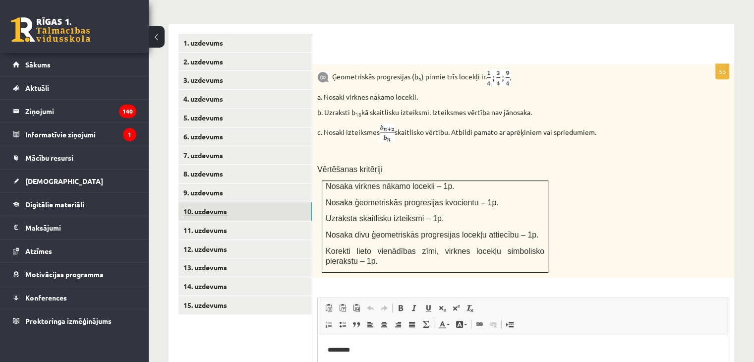
click at [215, 202] on link "10. uzdevums" at bounding box center [244, 211] width 133 height 18
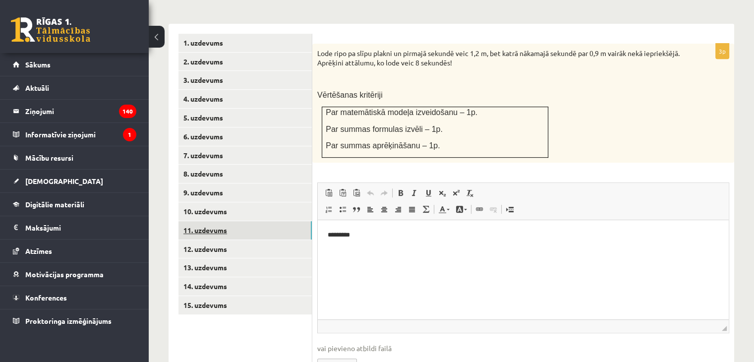
click at [198, 221] on link "11. uzdevums" at bounding box center [244, 230] width 133 height 18
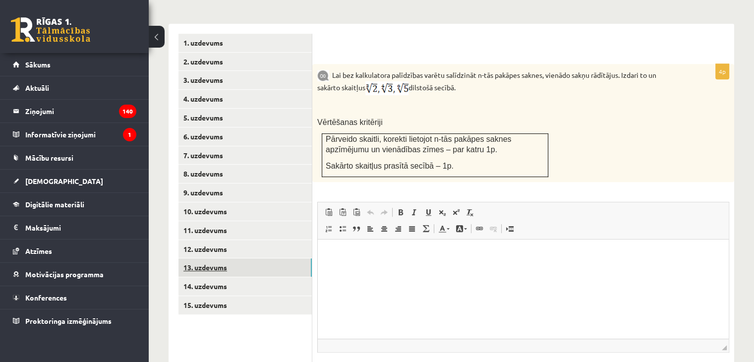
click at [206, 258] on link "13. uzdevums" at bounding box center [244, 267] width 133 height 18
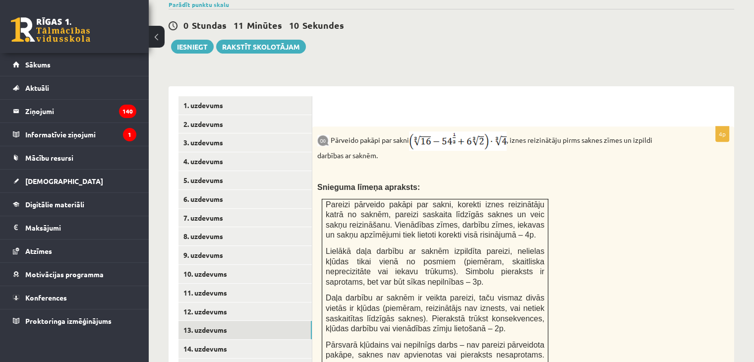
scroll to position [365, 0]
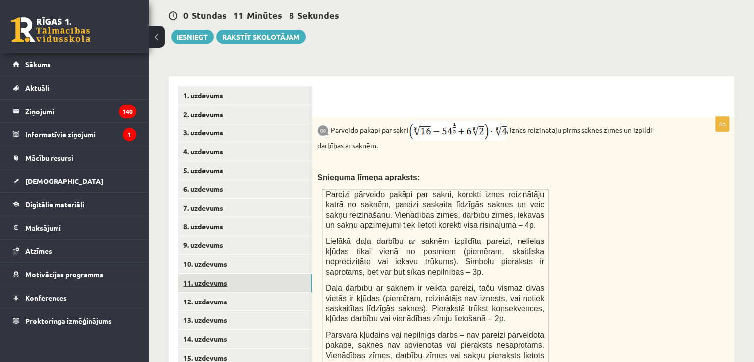
click at [228, 274] on link "11. uzdevums" at bounding box center [244, 283] width 133 height 18
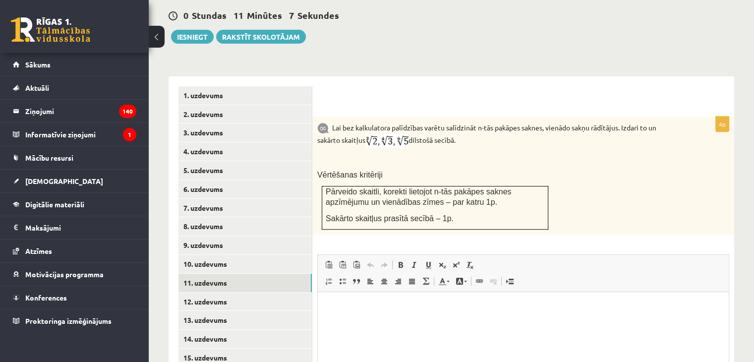
scroll to position [0, 0]
drag, startPoint x: 331, startPoint y: 107, endPoint x: 482, endPoint y: 123, distance: 151.6
click at [482, 123] on p "Lai bez kalkulatora palīdzības varētu salīdzināt n-tās pakāpes saknes, vienādo …" at bounding box center [498, 134] width 362 height 26
copy p "Lai bez kalkulatora palīdzības varētu salīdzināt n-tās pakāpes saknes, vienādo …"
click at [532, 154] on p at bounding box center [498, 159] width 362 height 10
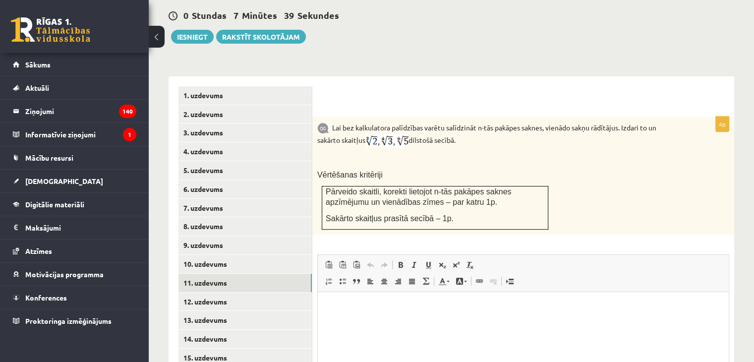
scroll to position [470, 0]
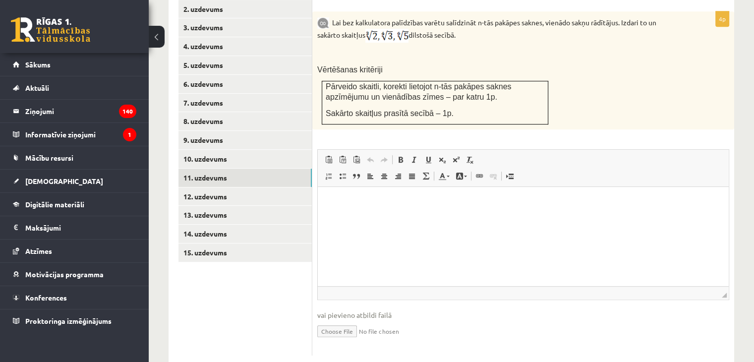
click at [331, 320] on input "file" at bounding box center [523, 330] width 412 height 20
click at [329, 320] on input "file" at bounding box center [523, 330] width 412 height 20
type input "**********"
click at [346, 201] on p "Editor, wiswyg-editor-user-answer-47024892626900" at bounding box center [523, 202] width 391 height 10
click at [333, 340] on link "Iesniegtā atbilde" at bounding box center [343, 345] width 53 height 10
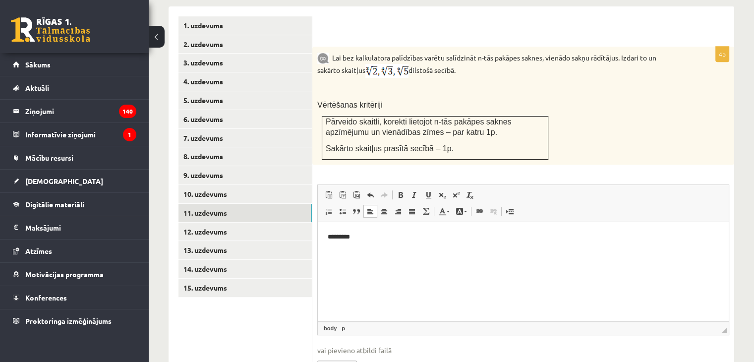
scroll to position [446, 0]
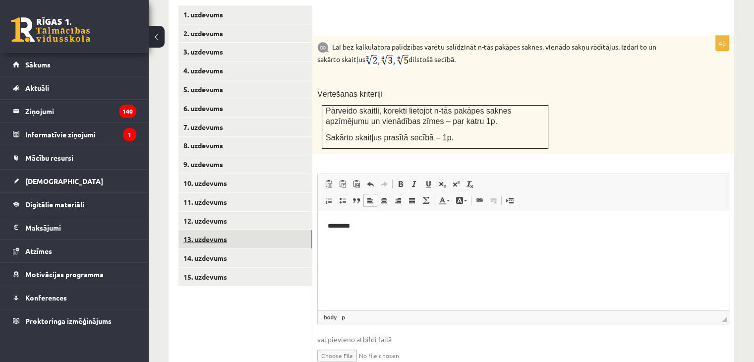
click at [196, 230] on link "13. uzdevums" at bounding box center [244, 239] width 133 height 18
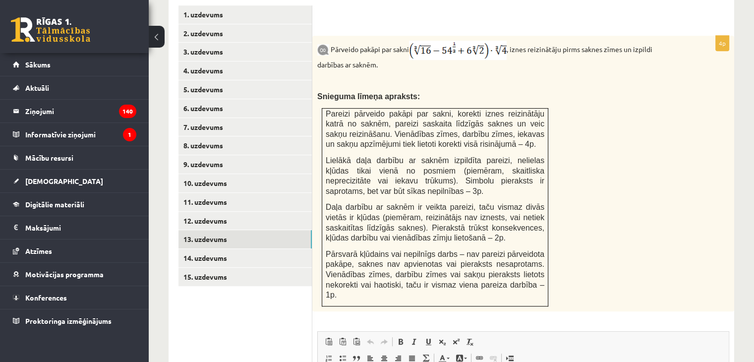
scroll to position [0, 0]
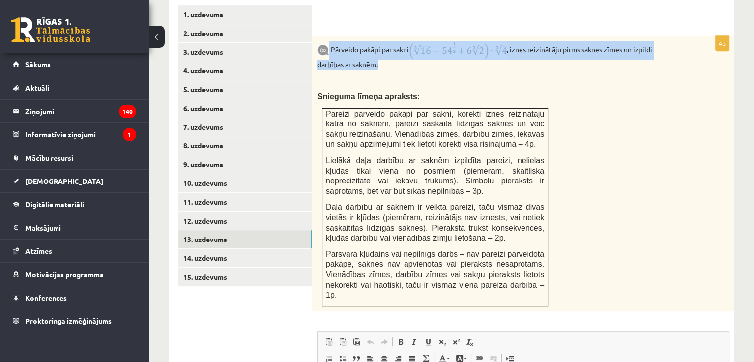
drag, startPoint x: 330, startPoint y: 26, endPoint x: 411, endPoint y: 44, distance: 83.2
click at [411, 44] on p "Pārveido pakāpi par sakni , iznes reizinātāju pirms saknes zīmes un izpildi dar…" at bounding box center [498, 55] width 362 height 29
copy p "Pārveido pakāpi par sakni , iznes reizinātāju pirms saknes zīmes un izpildi dar…"
click at [411, 44] on p "Pārveido pakāpi par sakni , iznes reizinātāju pirms saknes zīmes un izpildi dar…" at bounding box center [498, 55] width 362 height 29
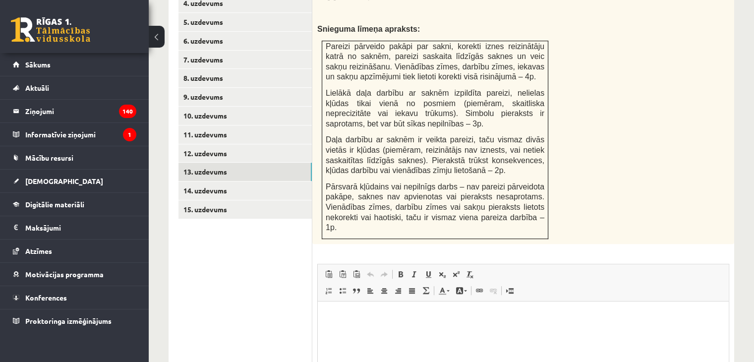
scroll to position [617, 0]
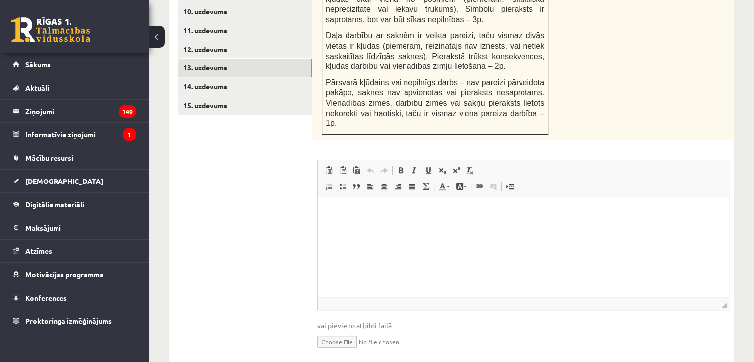
click at [334, 331] on input "file" at bounding box center [523, 341] width 412 height 20
type input "**********"
click at [368, 204] on html at bounding box center [523, 212] width 411 height 30
click at [333, 351] on link "Iesniegtā atbilde" at bounding box center [343, 356] width 53 height 10
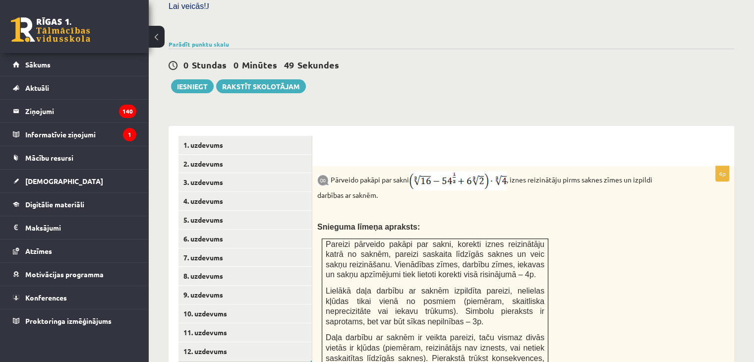
scroll to position [280, 0]
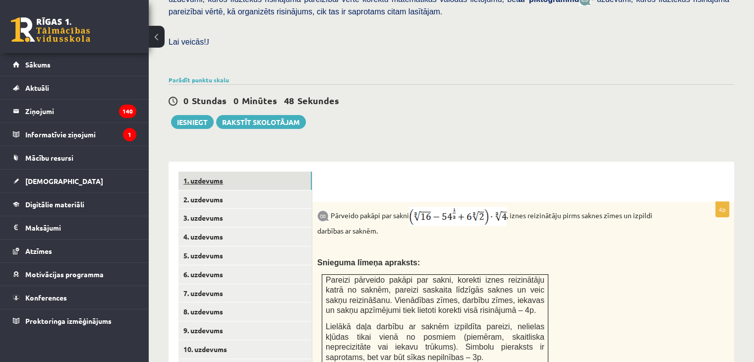
click at [210, 171] on link "1. uzdevums" at bounding box center [244, 180] width 133 height 18
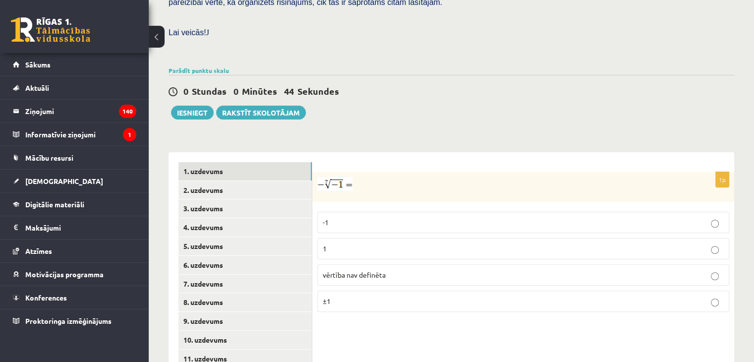
scroll to position [315, 0]
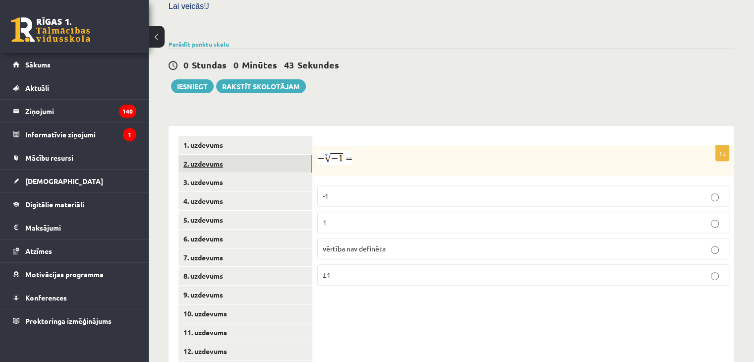
click at [210, 155] on link "2. uzdevums" at bounding box center [244, 164] width 133 height 18
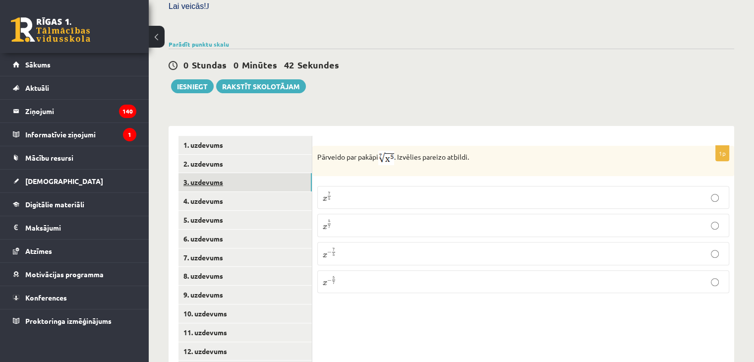
click at [206, 173] on link "3. uzdevums" at bounding box center [244, 182] width 133 height 18
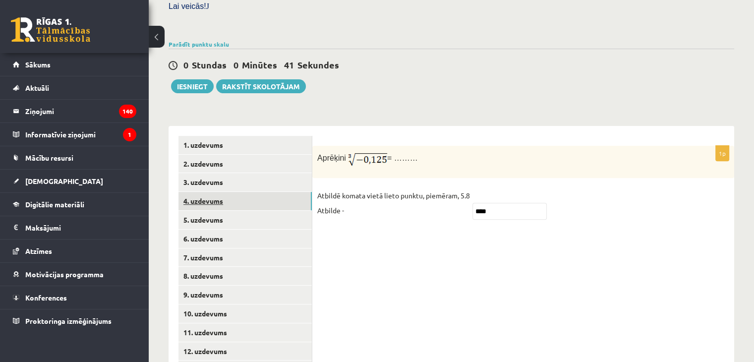
click at [206, 192] on link "4. uzdevums" at bounding box center [244, 201] width 133 height 18
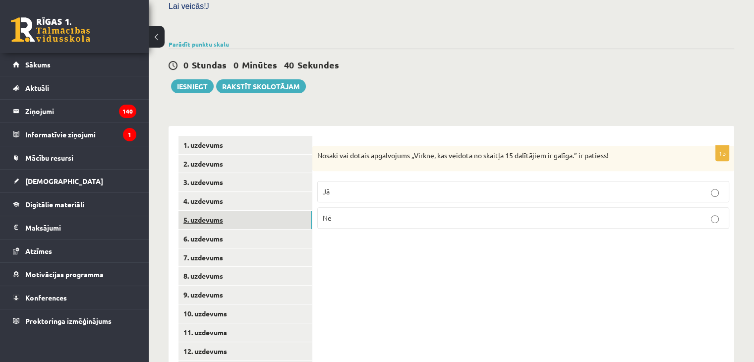
click at [196, 211] on link "5. uzdevums" at bounding box center [244, 220] width 133 height 18
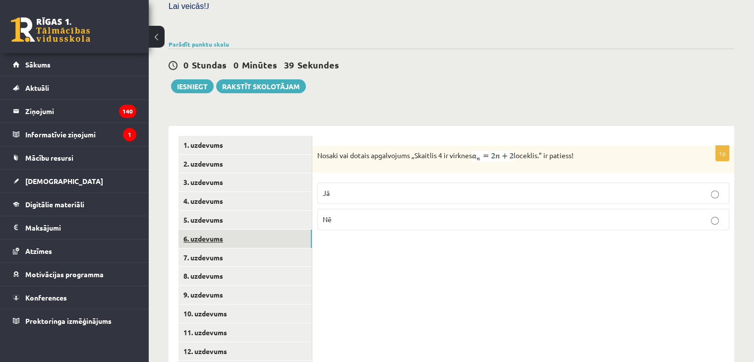
click at [199, 229] on link "6. uzdevums" at bounding box center [244, 238] width 133 height 18
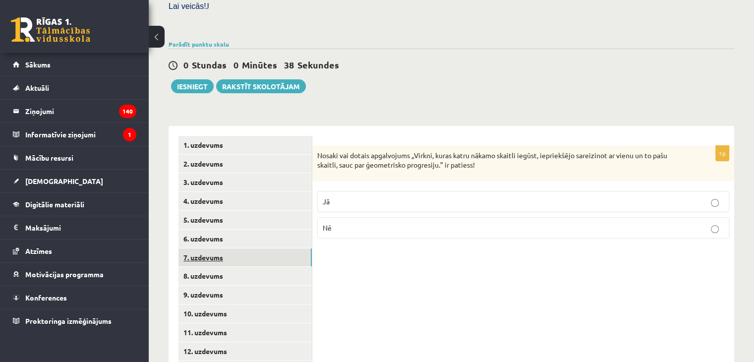
click at [200, 248] on link "7. uzdevums" at bounding box center [244, 257] width 133 height 18
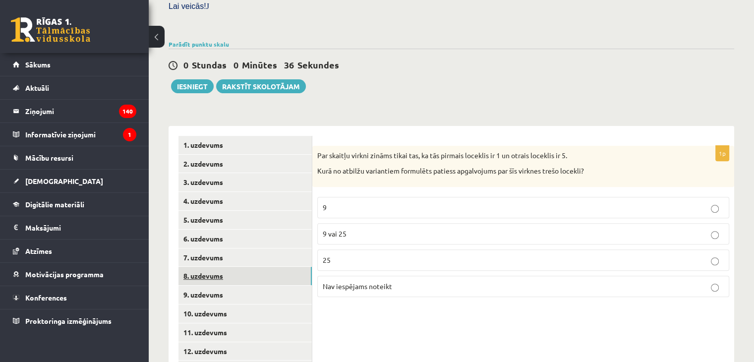
click at [198, 267] on link "8. uzdevums" at bounding box center [244, 276] width 133 height 18
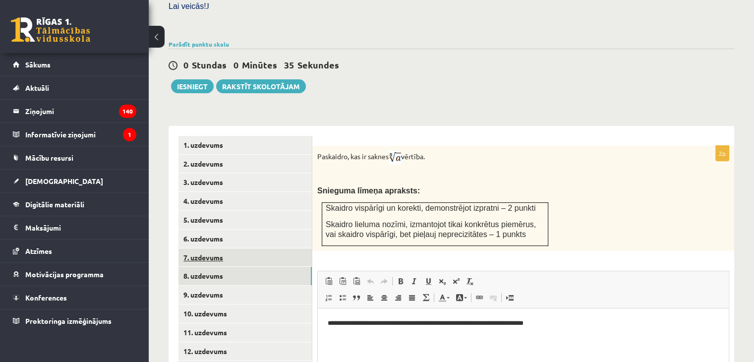
scroll to position [0, 0]
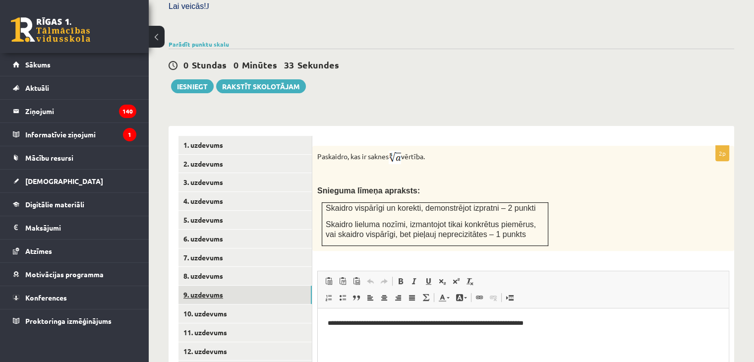
click at [230, 285] on link "9. uzdevums" at bounding box center [244, 294] width 133 height 18
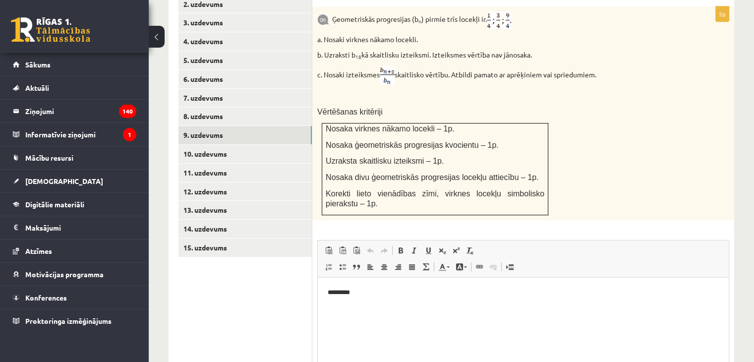
scroll to position [480, 0]
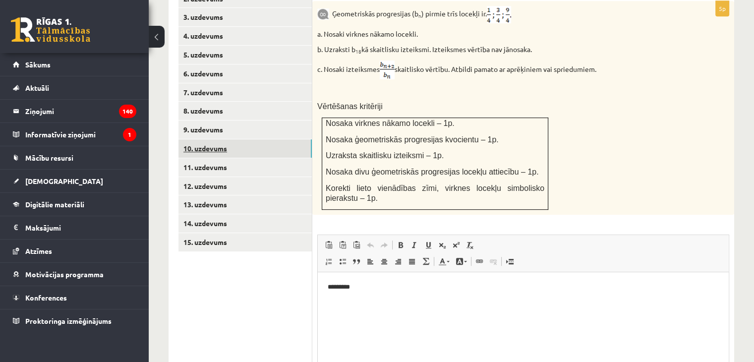
click at [226, 139] on link "10. uzdevums" at bounding box center [244, 148] width 133 height 18
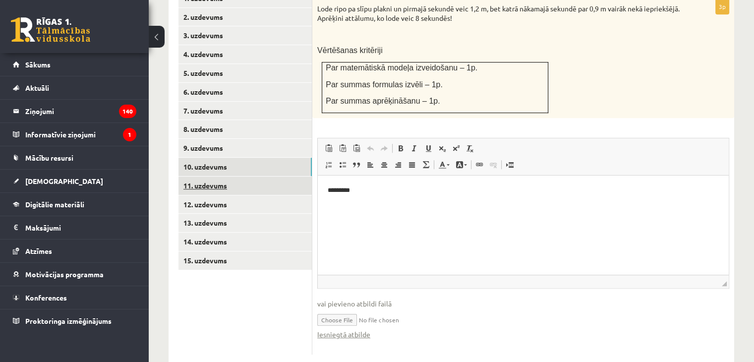
scroll to position [0, 0]
click at [229, 252] on ul "1. uzdevums 2. uzdevums 3. uzdevums 4. uzdevums 5. uzdevums 6. uzdevums 7. uzde…" at bounding box center [245, 171] width 134 height 365
click at [189, 176] on link "11. uzdevums" at bounding box center [244, 185] width 133 height 18
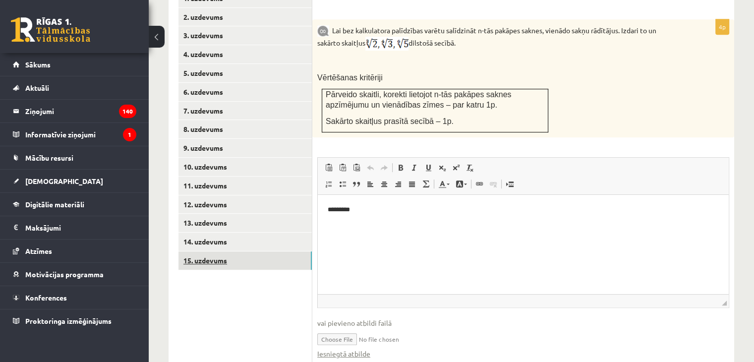
click at [199, 251] on link "15. uzdevums" at bounding box center [244, 260] width 133 height 18
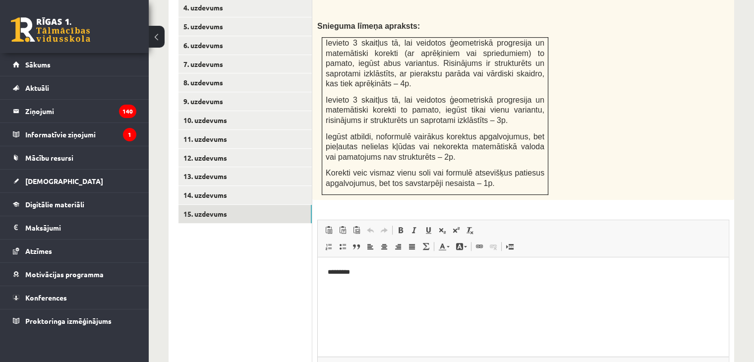
scroll to position [505, 0]
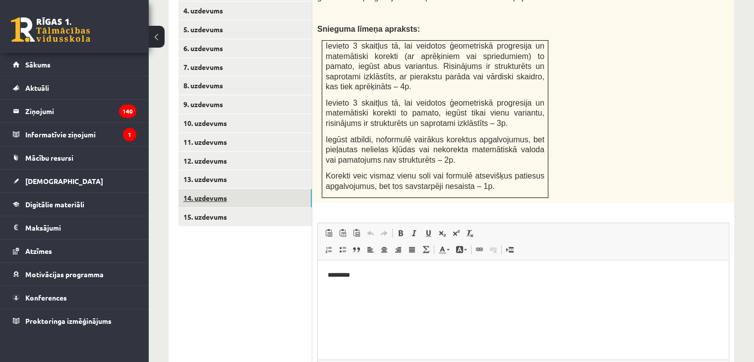
click at [228, 189] on link "14. uzdevums" at bounding box center [244, 198] width 133 height 18
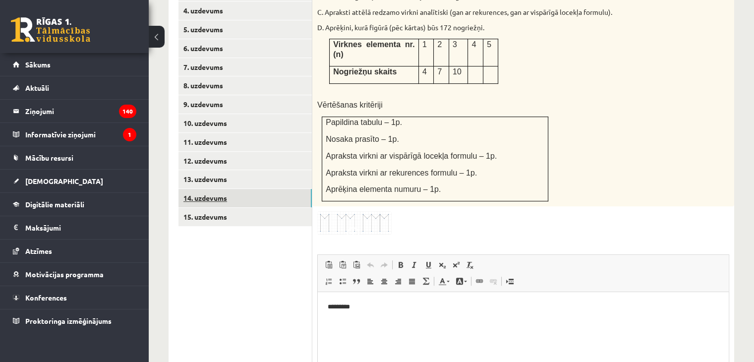
scroll to position [0, 0]
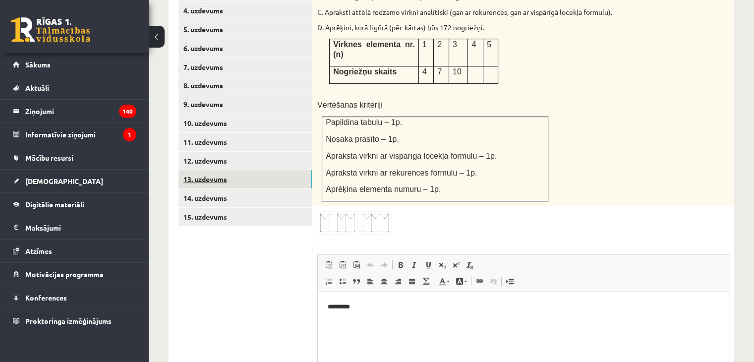
click at [206, 170] on link "13. uzdevums" at bounding box center [244, 179] width 133 height 18
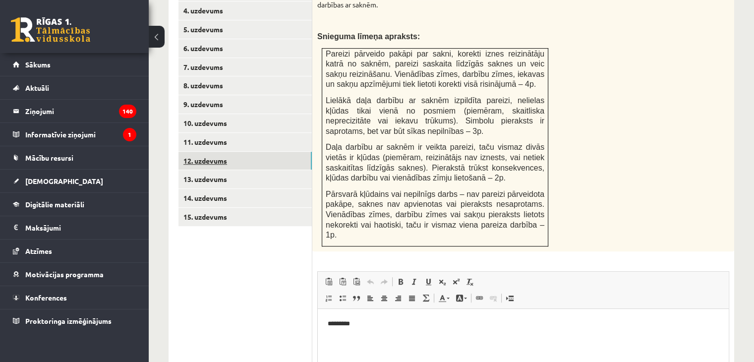
click at [200, 152] on link "12. uzdevums" at bounding box center [244, 161] width 133 height 18
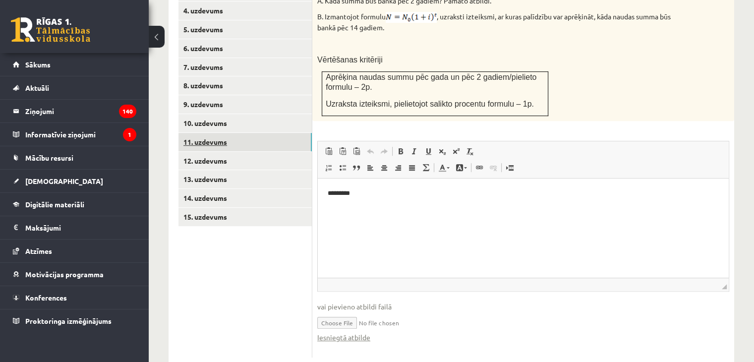
click at [195, 133] on link "11. uzdevums" at bounding box center [244, 142] width 133 height 18
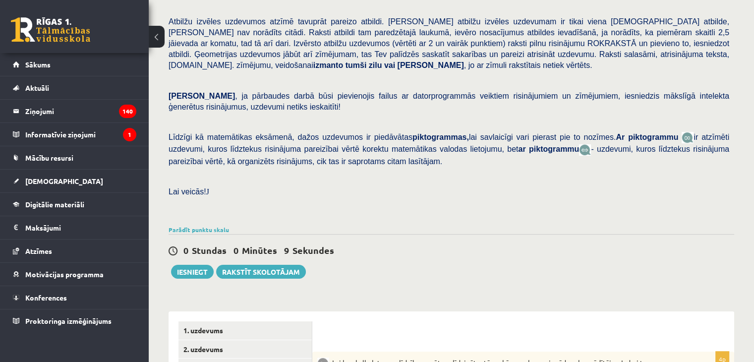
scroll to position [128, 0]
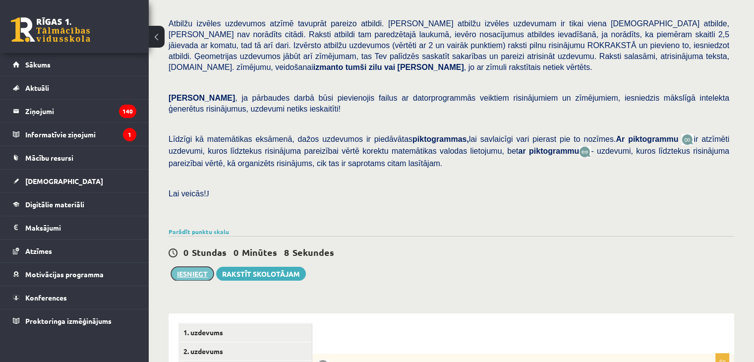
click at [181, 267] on button "Iesniegt" at bounding box center [192, 274] width 43 height 14
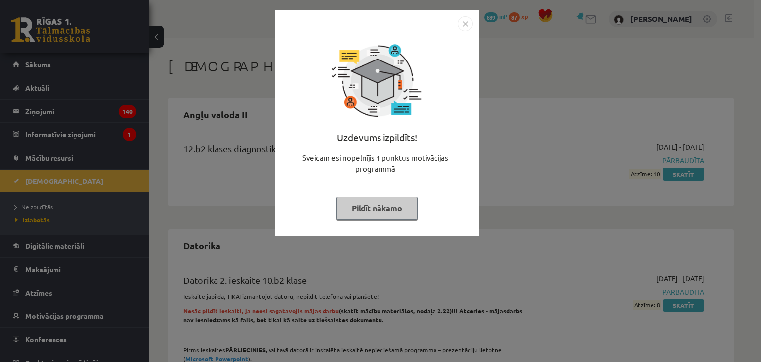
click at [359, 204] on button "Pildīt nākamo" at bounding box center [377, 208] width 81 height 23
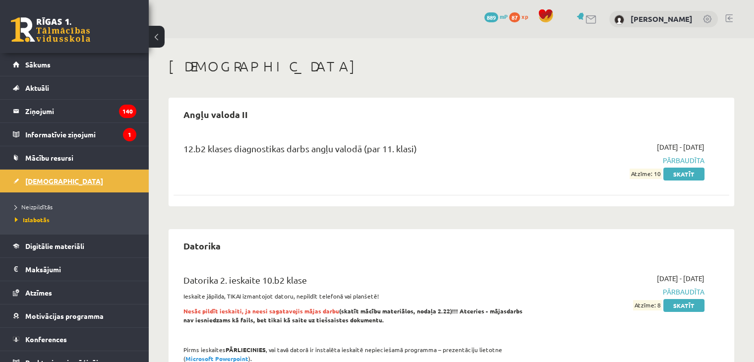
click at [36, 175] on link "[DEMOGRAPHIC_DATA]" at bounding box center [74, 180] width 123 height 23
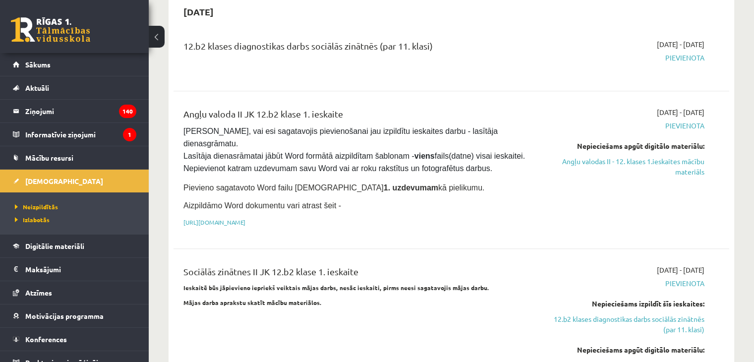
scroll to position [557, 0]
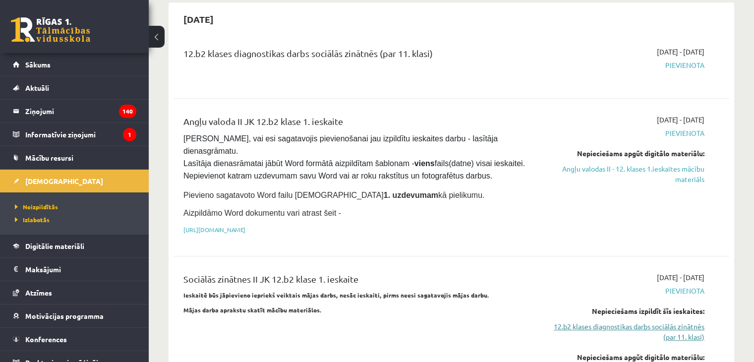
click at [585, 321] on link "12.b2 klases diagnostikas darbs sociālās zinātnēs (par 11. klasi)" at bounding box center [623, 331] width 164 height 21
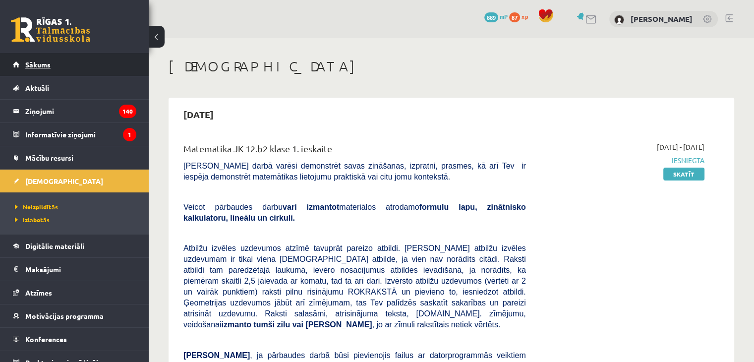
click at [28, 65] on span "Sākums" at bounding box center [37, 64] width 25 height 9
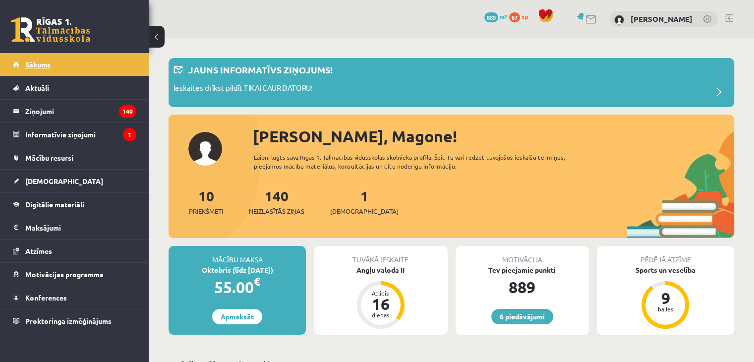
click at [77, 66] on link "Sākums" at bounding box center [74, 64] width 123 height 23
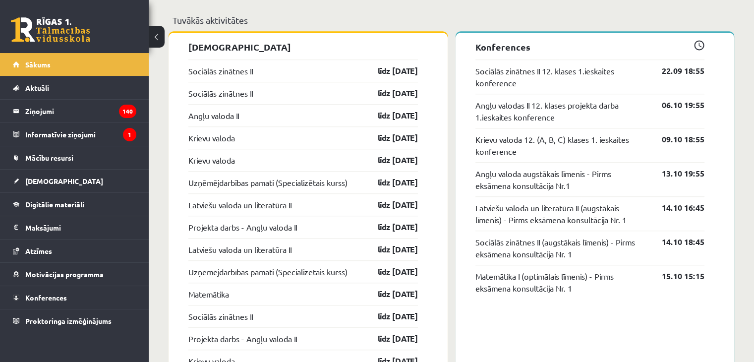
scroll to position [834, 0]
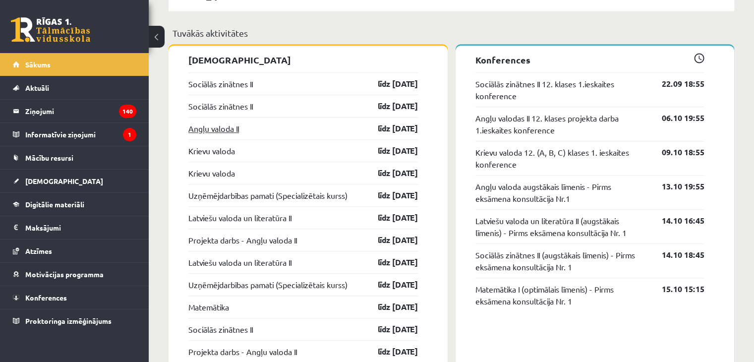
click at [205, 126] on link "Angļu valoda II" at bounding box center [213, 128] width 51 height 12
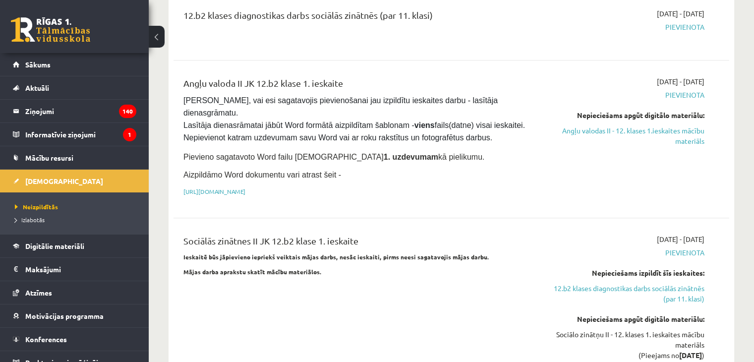
scroll to position [11, 0]
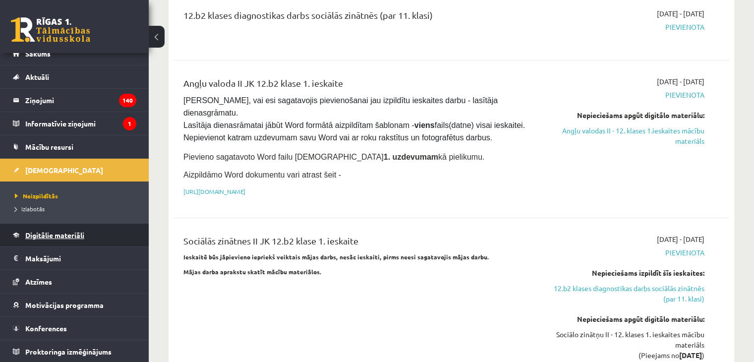
click at [57, 234] on span "Digitālie materiāli" at bounding box center [54, 234] width 59 height 9
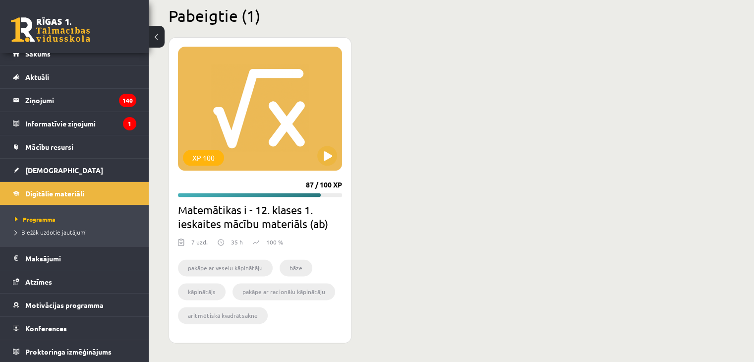
scroll to position [1230, 0]
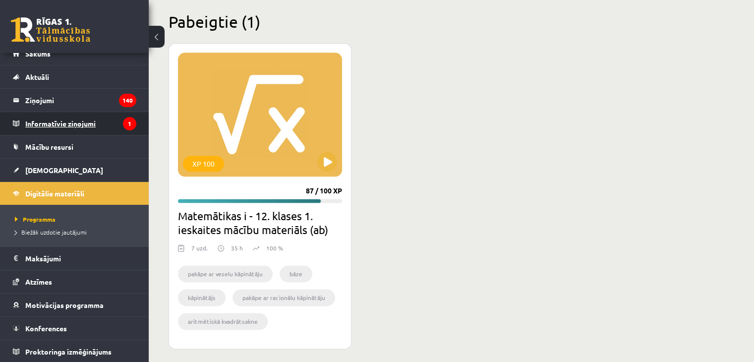
click at [44, 122] on legend "Informatīvie ziņojumi 1" at bounding box center [80, 123] width 111 height 23
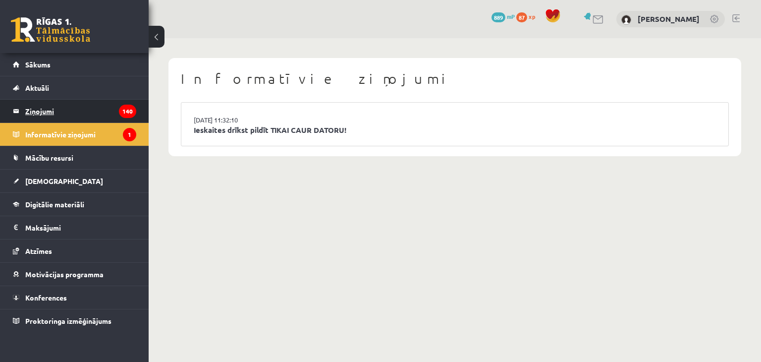
click at [49, 116] on legend "Ziņojumi 140" at bounding box center [80, 111] width 111 height 23
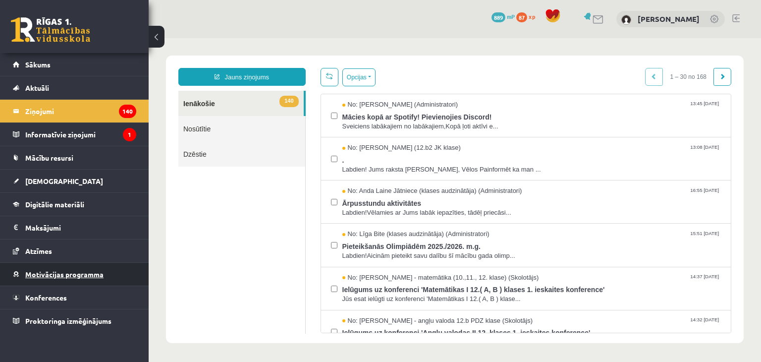
click at [74, 272] on span "Motivācijas programma" at bounding box center [64, 274] width 78 height 9
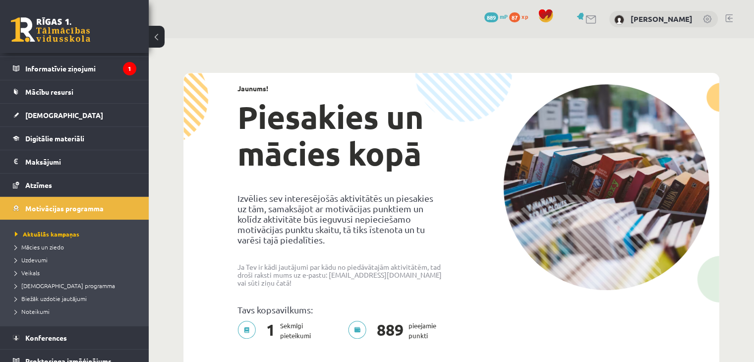
scroll to position [75, 0]
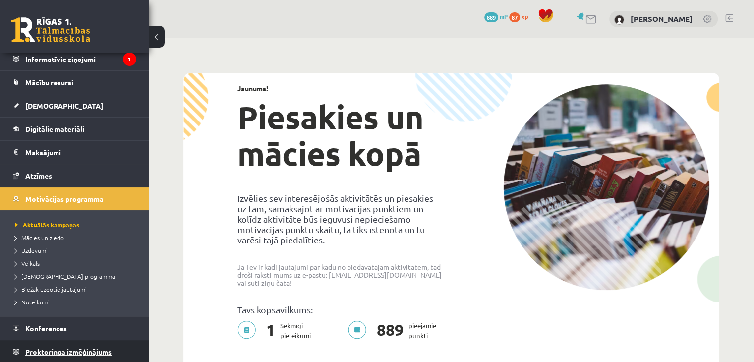
click at [87, 343] on link "Proktoringa izmēģinājums" at bounding box center [74, 351] width 123 height 23
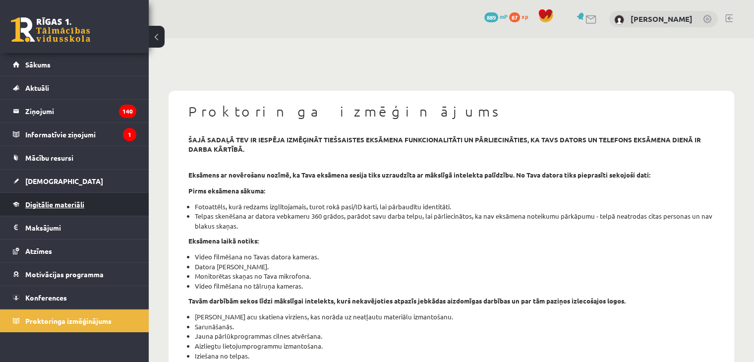
click at [59, 202] on span "Digitālie materiāli" at bounding box center [54, 204] width 59 height 9
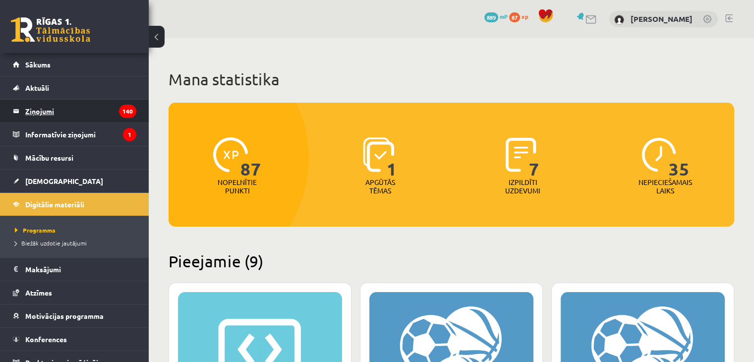
click at [48, 113] on legend "Ziņojumi 140" at bounding box center [80, 111] width 111 height 23
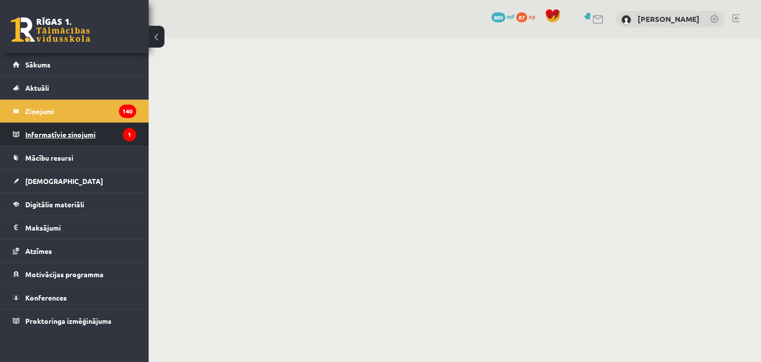
click at [57, 136] on legend "Informatīvie ziņojumi 1" at bounding box center [80, 134] width 111 height 23
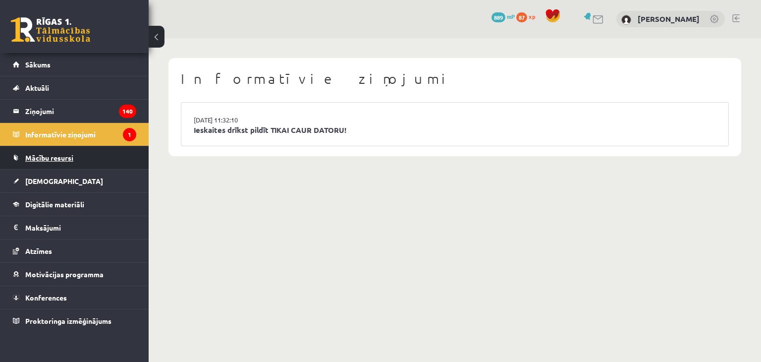
click at [64, 160] on span "Mācību resursi" at bounding box center [49, 157] width 48 height 9
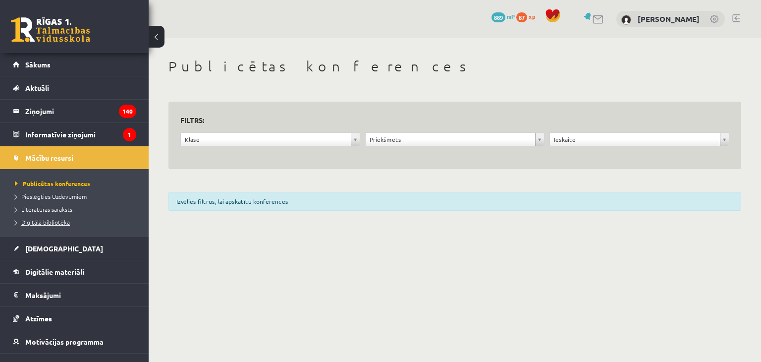
click at [52, 223] on span "Digitālā bibliotēka" at bounding box center [42, 222] width 55 height 8
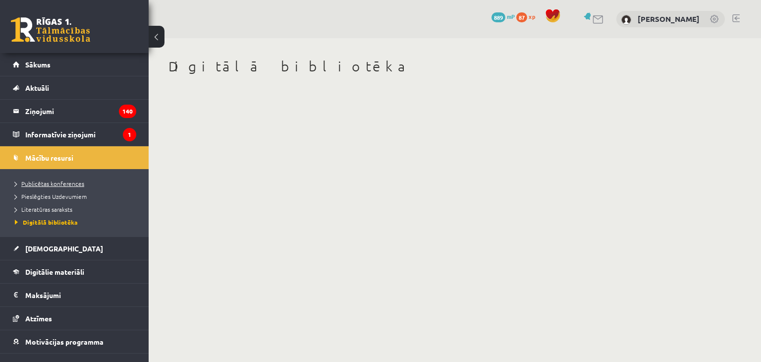
click at [40, 183] on span "Publicētas konferences" at bounding box center [49, 183] width 69 height 8
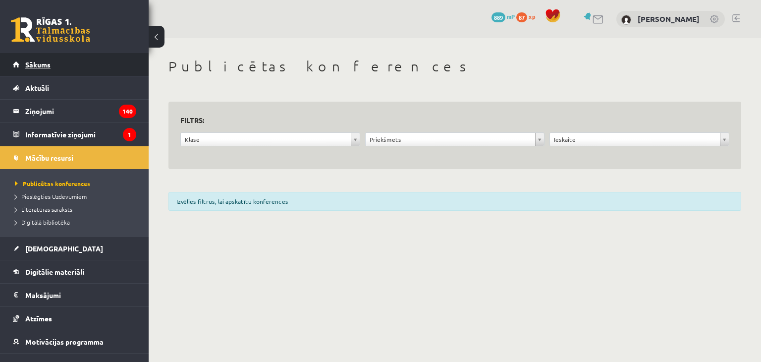
click at [26, 70] on link "Sākums" at bounding box center [74, 64] width 123 height 23
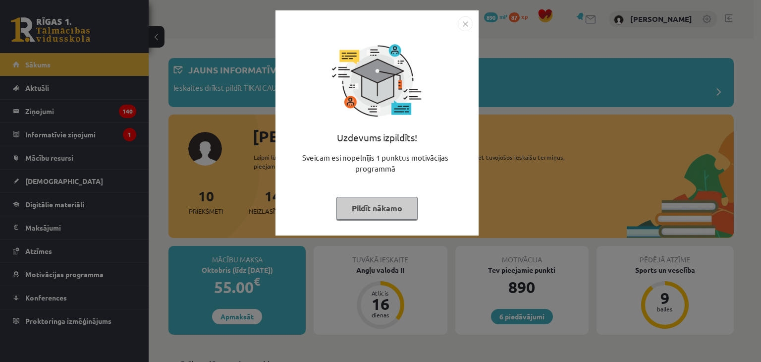
click at [406, 217] on button "Pildīt nākamo" at bounding box center [377, 208] width 81 height 23
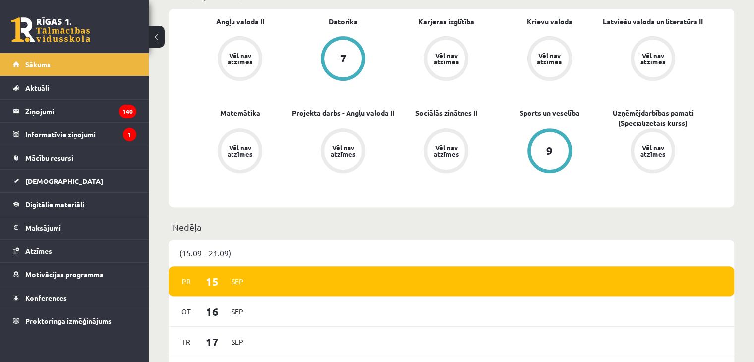
scroll to position [370, 0]
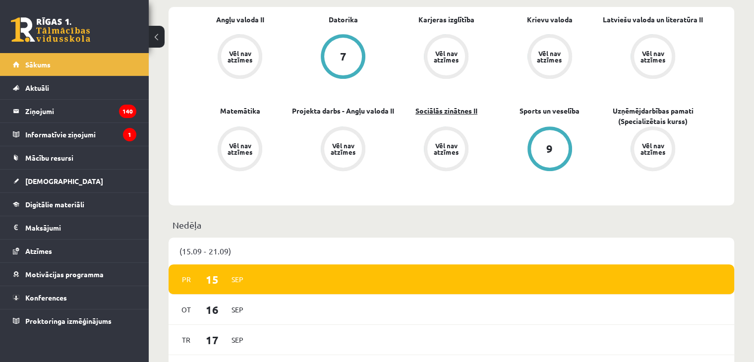
click at [436, 113] on link "Sociālās zinātnes II" at bounding box center [446, 111] width 62 height 10
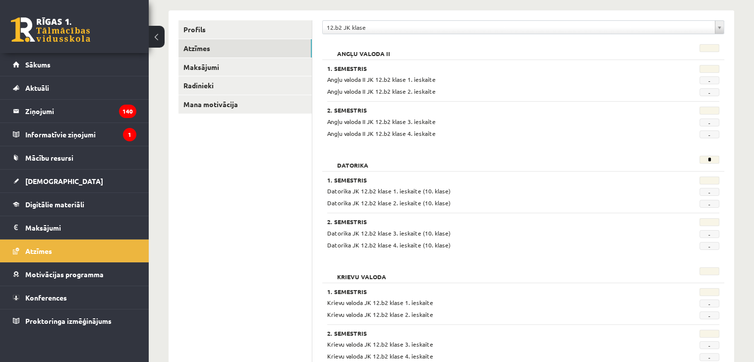
scroll to position [95, 0]
